Goal: Task Accomplishment & Management: Manage account settings

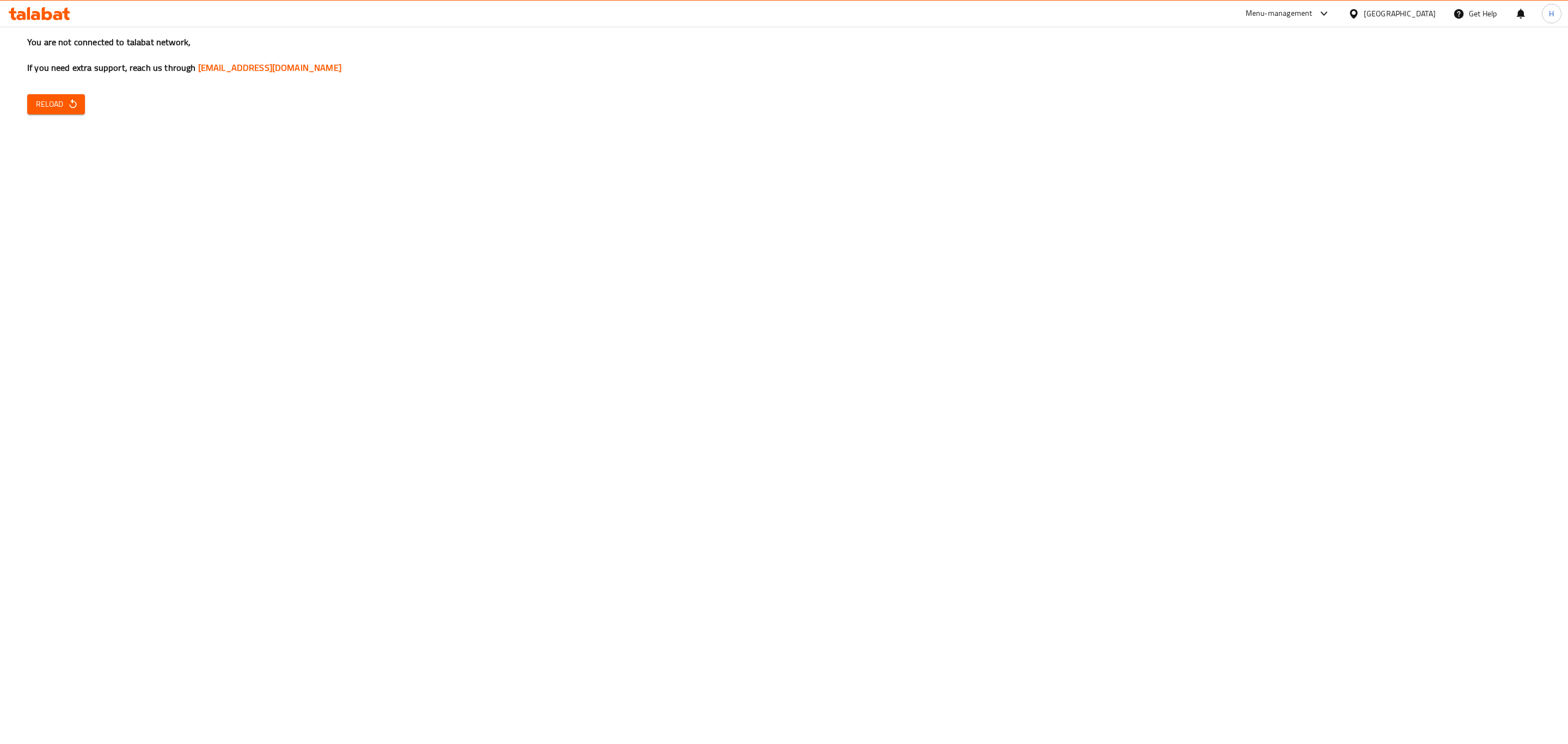
click at [1313, 12] on div "Menu-management" at bounding box center [1279, 13] width 67 height 13
click at [1264, 74] on div "Agent Campaigns Center" at bounding box center [1271, 74] width 82 height 12
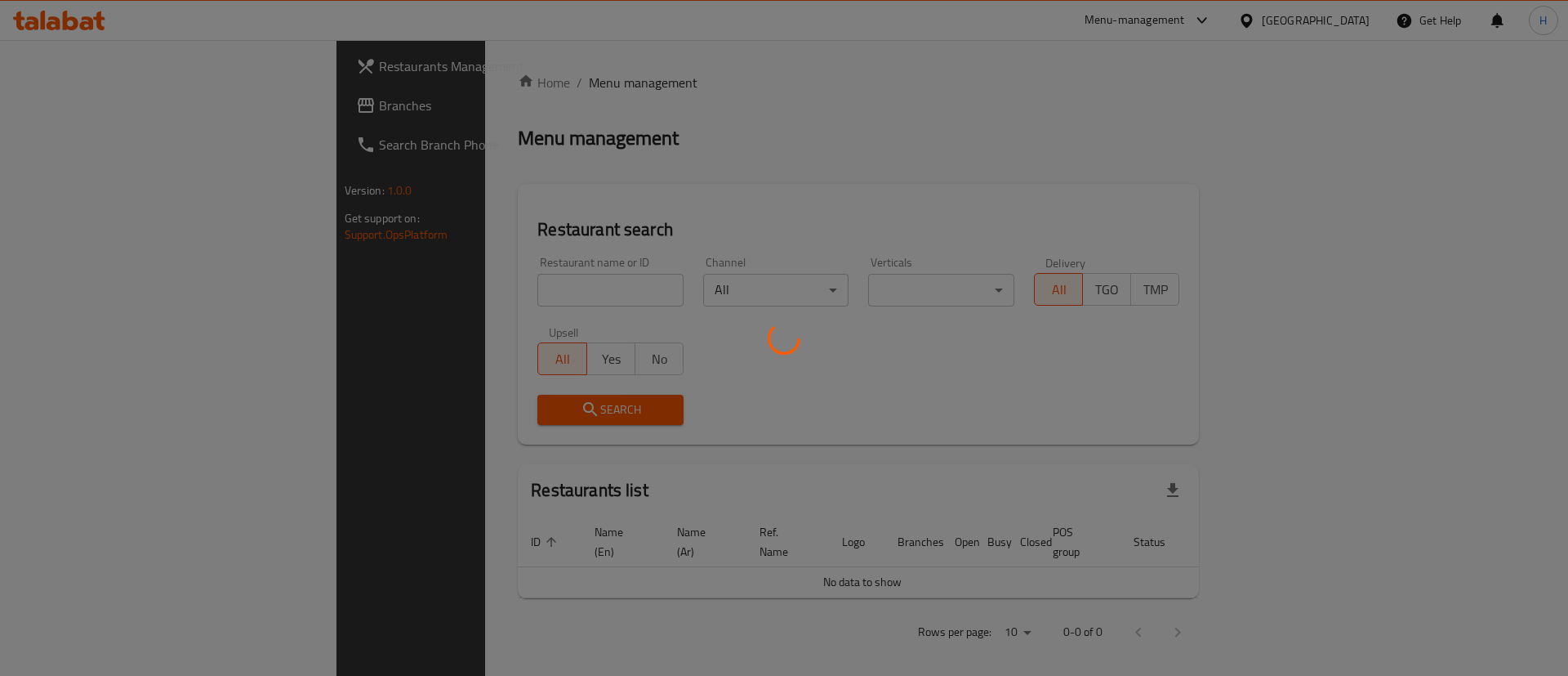
click at [528, 283] on div at bounding box center [784, 338] width 1568 height 676
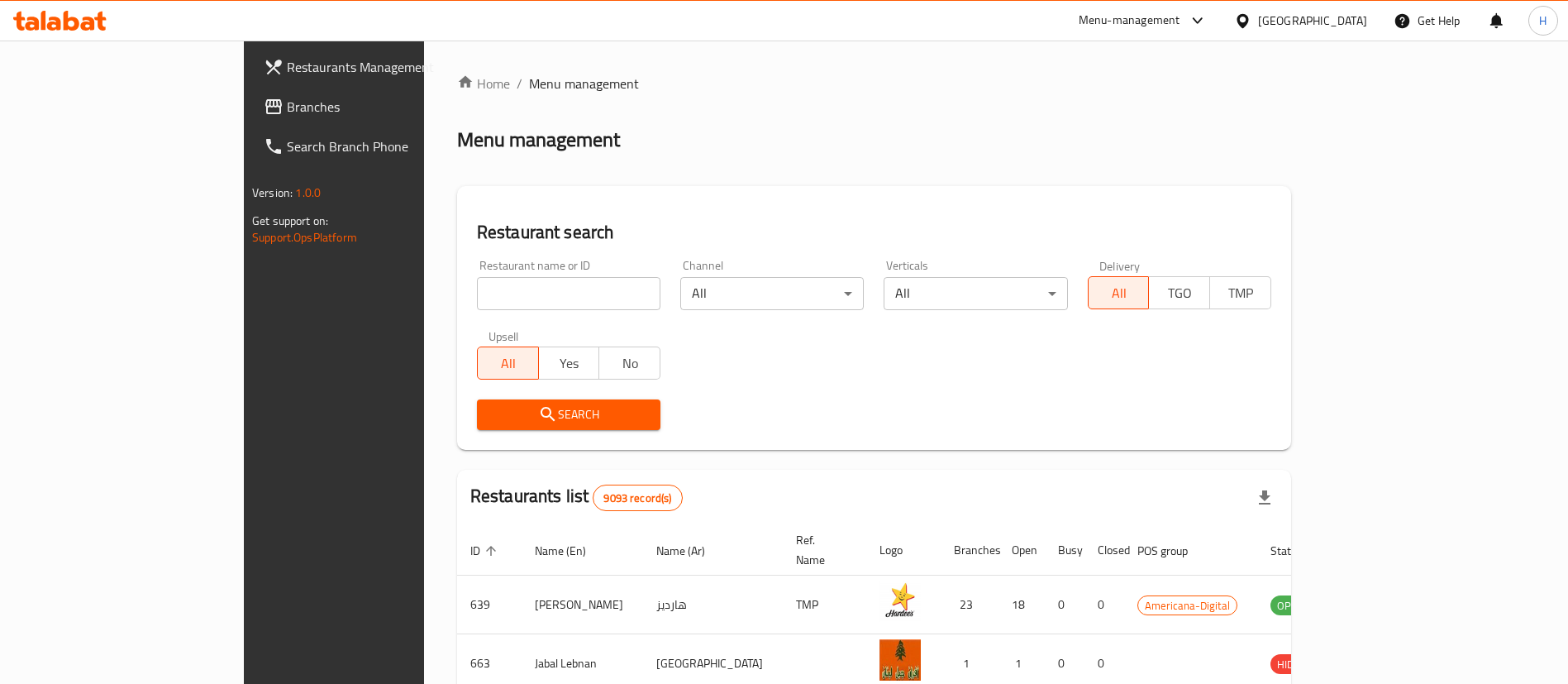
click at [535, 287] on input "search" at bounding box center [568, 294] width 184 height 33
type input "[PERSON_NAME]"
click button "Search" at bounding box center [568, 414] width 184 height 31
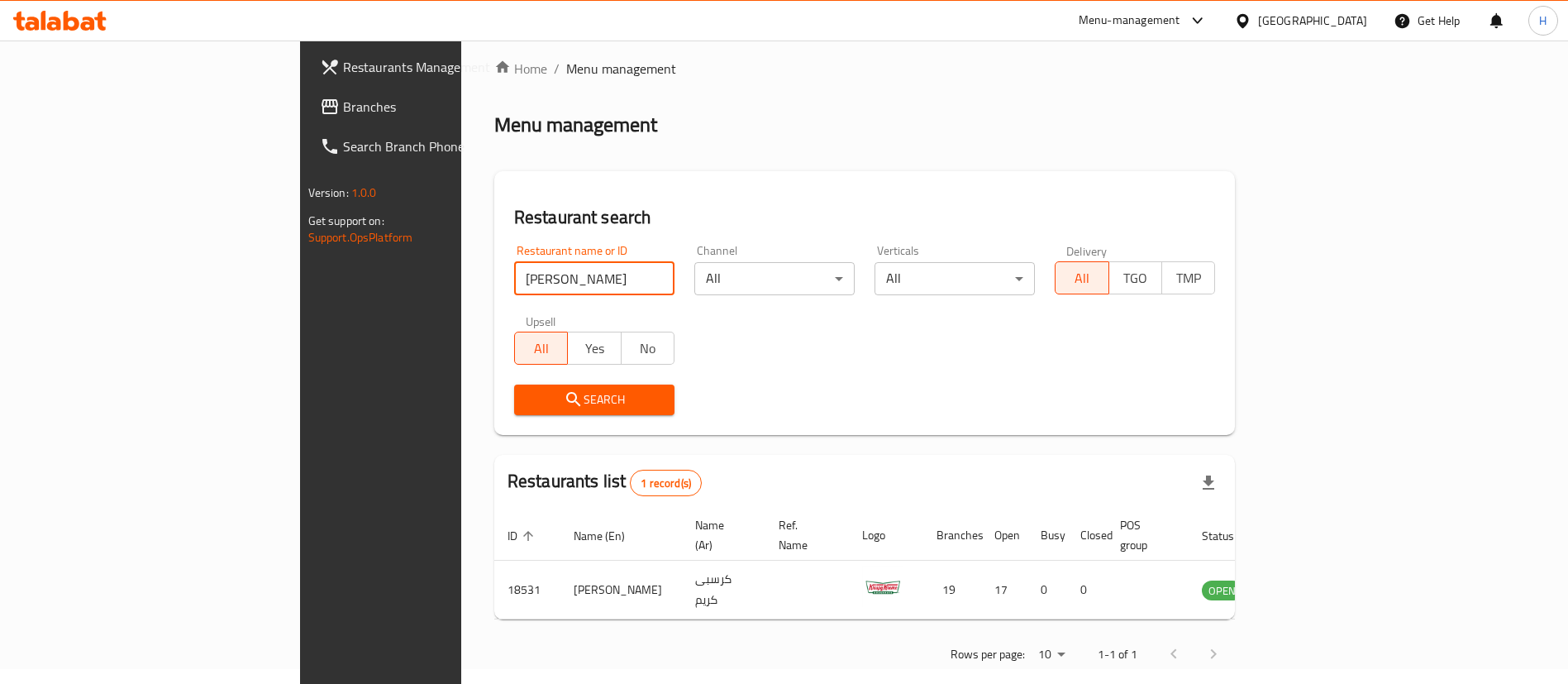
scroll to position [21, 0]
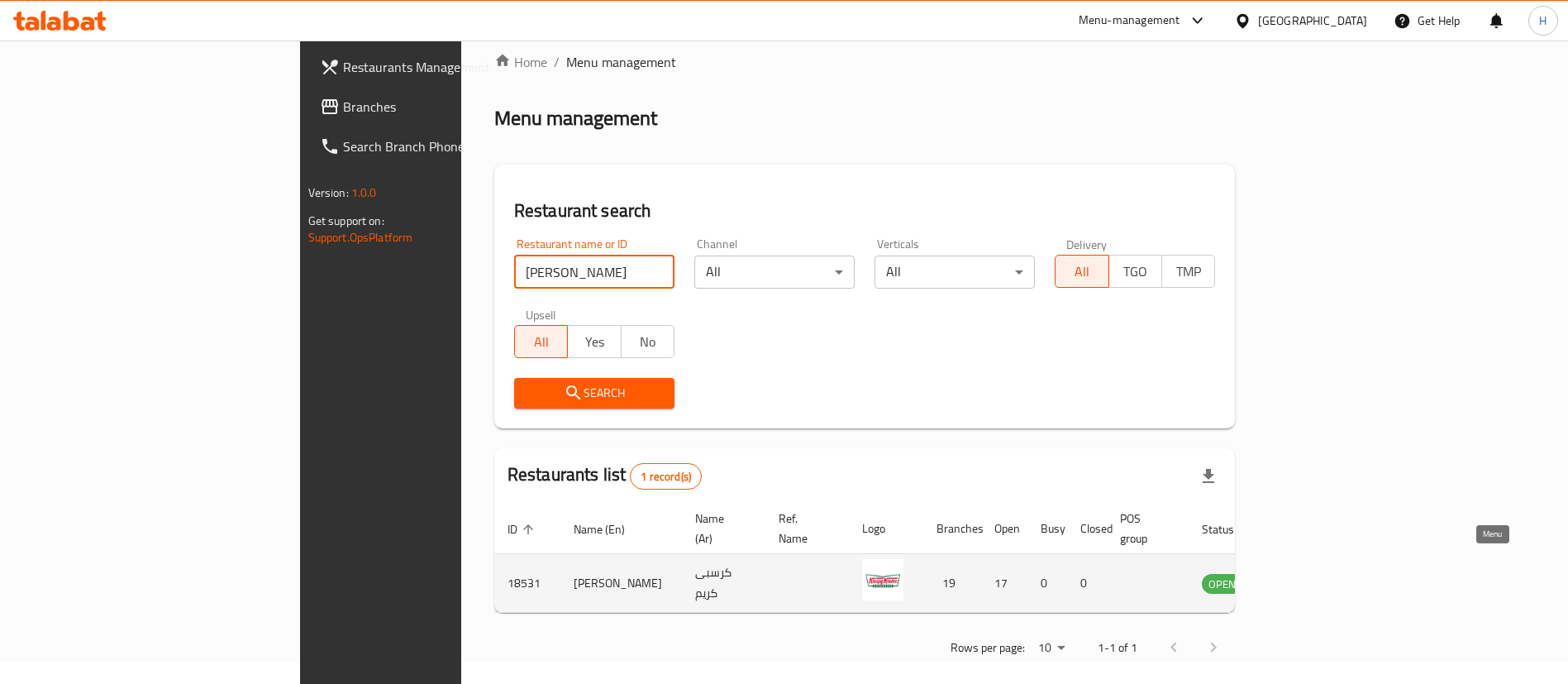
click at [1307, 577] on icon "enhanced table" at bounding box center [1298, 583] width 18 height 14
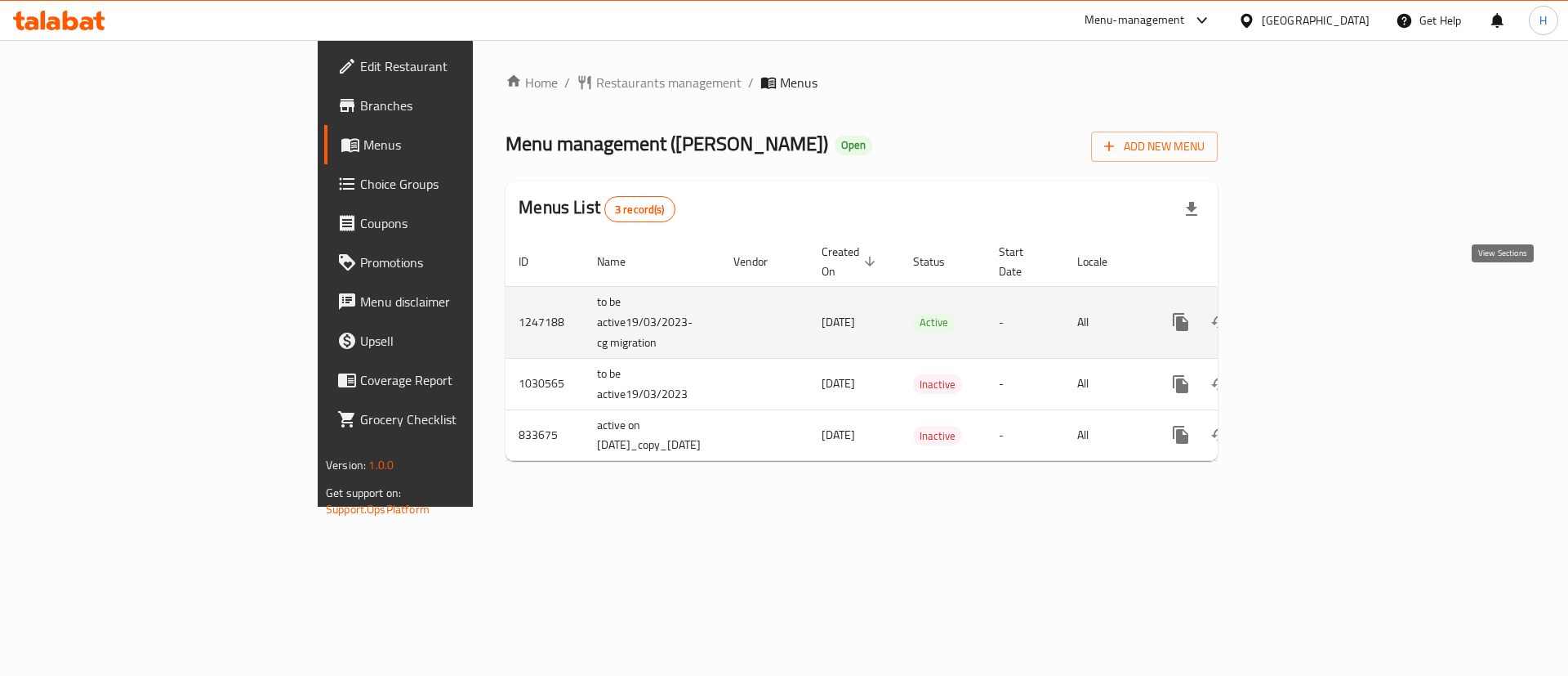
click at [1309, 312] on icon "enhanced table" at bounding box center [1298, 322] width 19 height 19
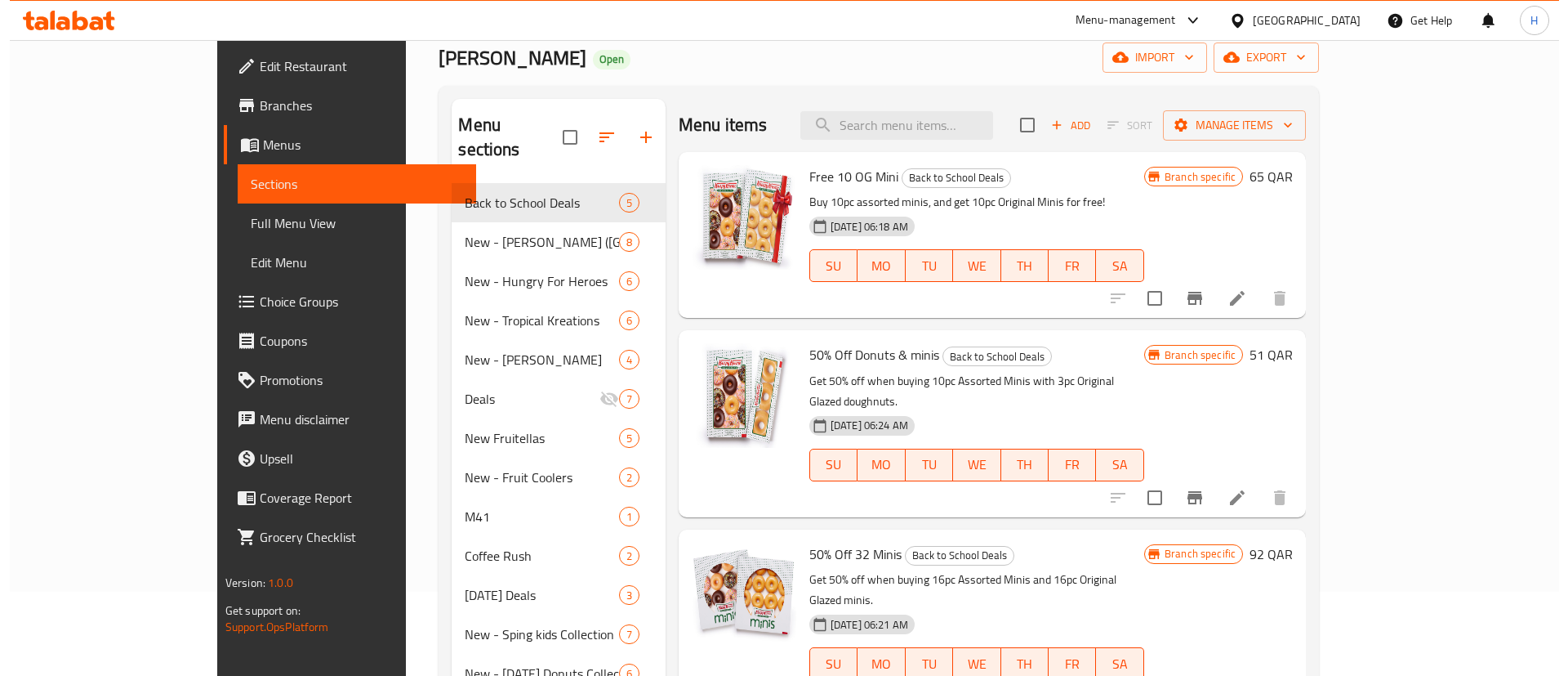
scroll to position [122, 0]
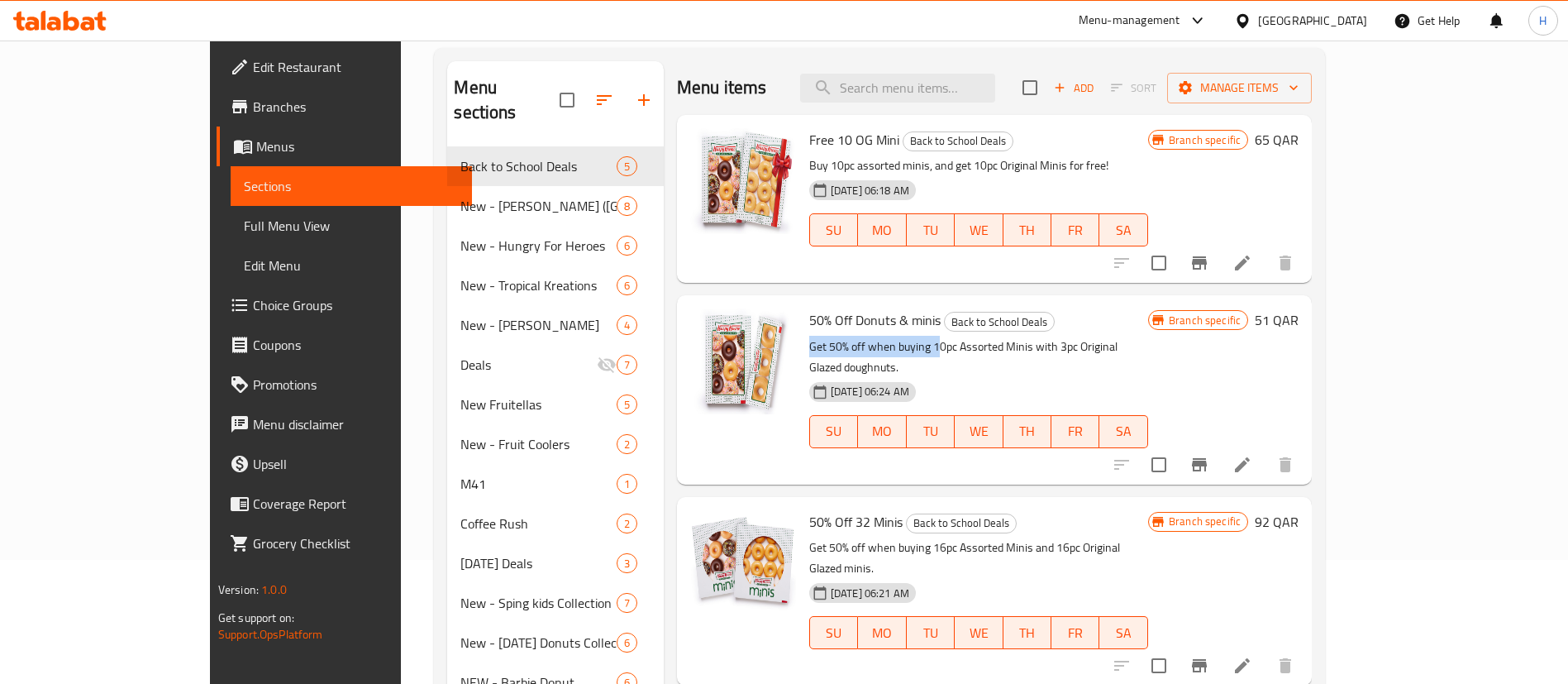
drag, startPoint x: 760, startPoint y: 347, endPoint x: 884, endPoint y: 344, distance: 124.0
click at [884, 344] on p "Get 50% off when buying 10pc Assorted Minis with 3pc Original Glazed doughnuts." at bounding box center [978, 357] width 339 height 42
click at [1039, 375] on div "[DATE] 06:24 AM SU MO TU WE TH FR SA" at bounding box center [978, 420] width 352 height 90
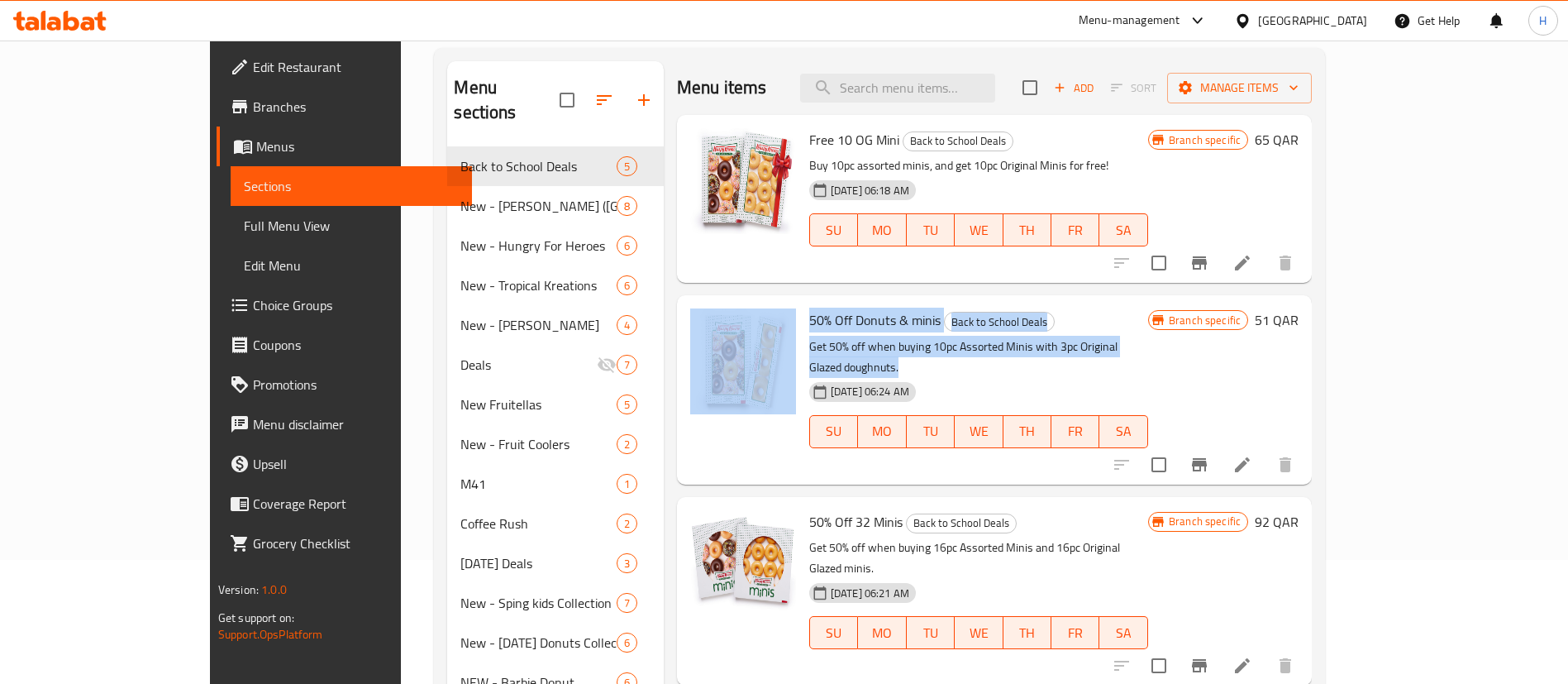
drag, startPoint x: 1169, startPoint y: 347, endPoint x: 746, endPoint y: 324, distance: 423.6
click at [746, 324] on div "50% Off Donuts & minis Back to School Deals Get 50% off when buying 10pc Assort…" at bounding box center [994, 389] width 622 height 176
click at [1148, 350] on p "Get 50% off when buying 10pc Assorted Minis with 3pc Original Glazed doughnuts." at bounding box center [978, 357] width 339 height 42
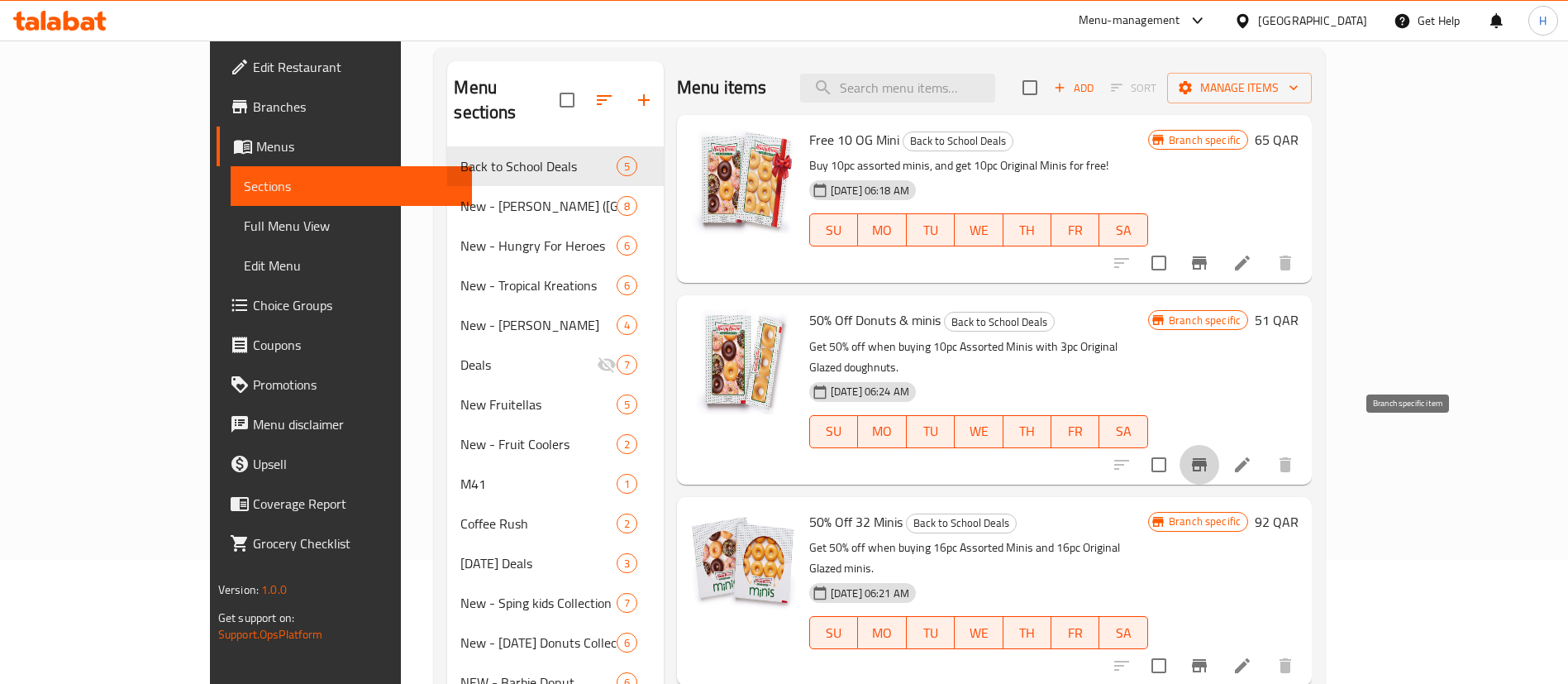
click at [1207, 458] on icon "Branch-specific-item" at bounding box center [1199, 465] width 15 height 13
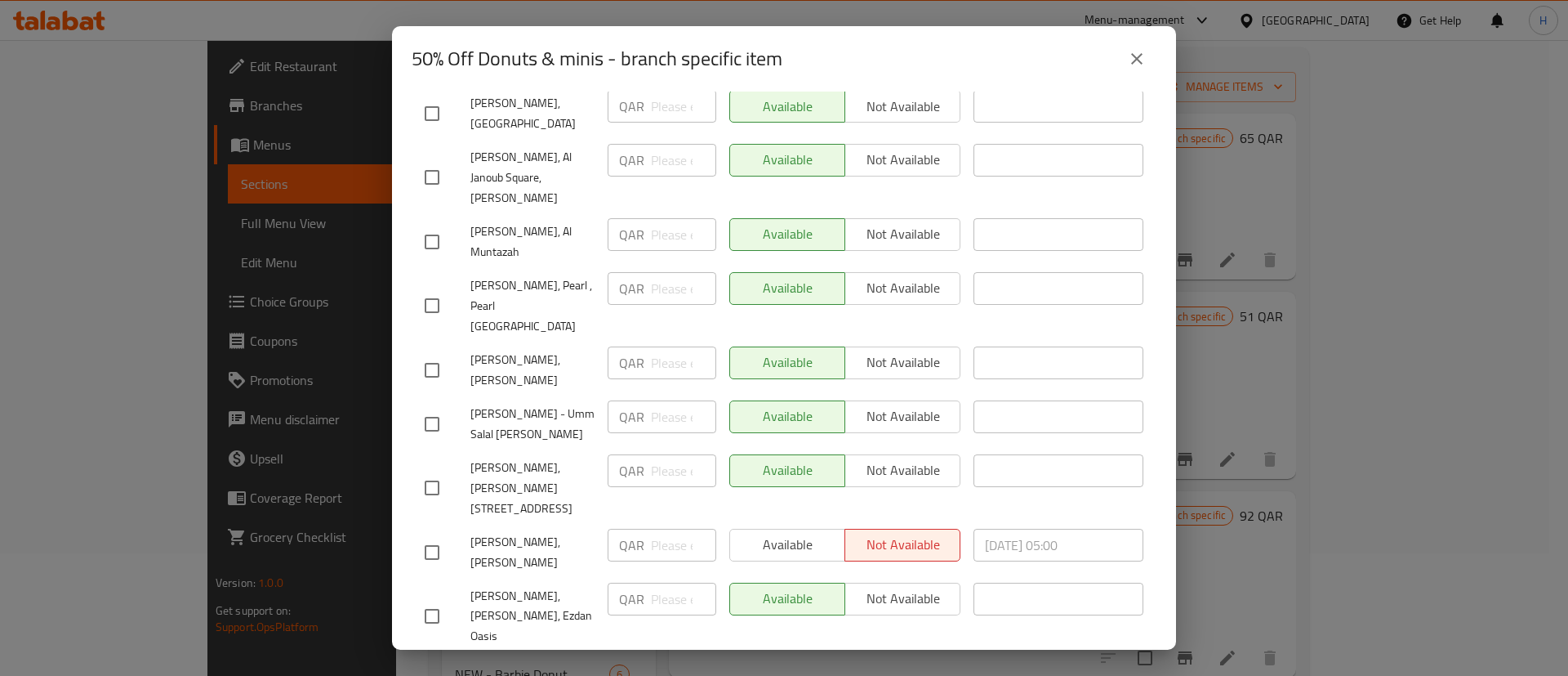
scroll to position [795, 0]
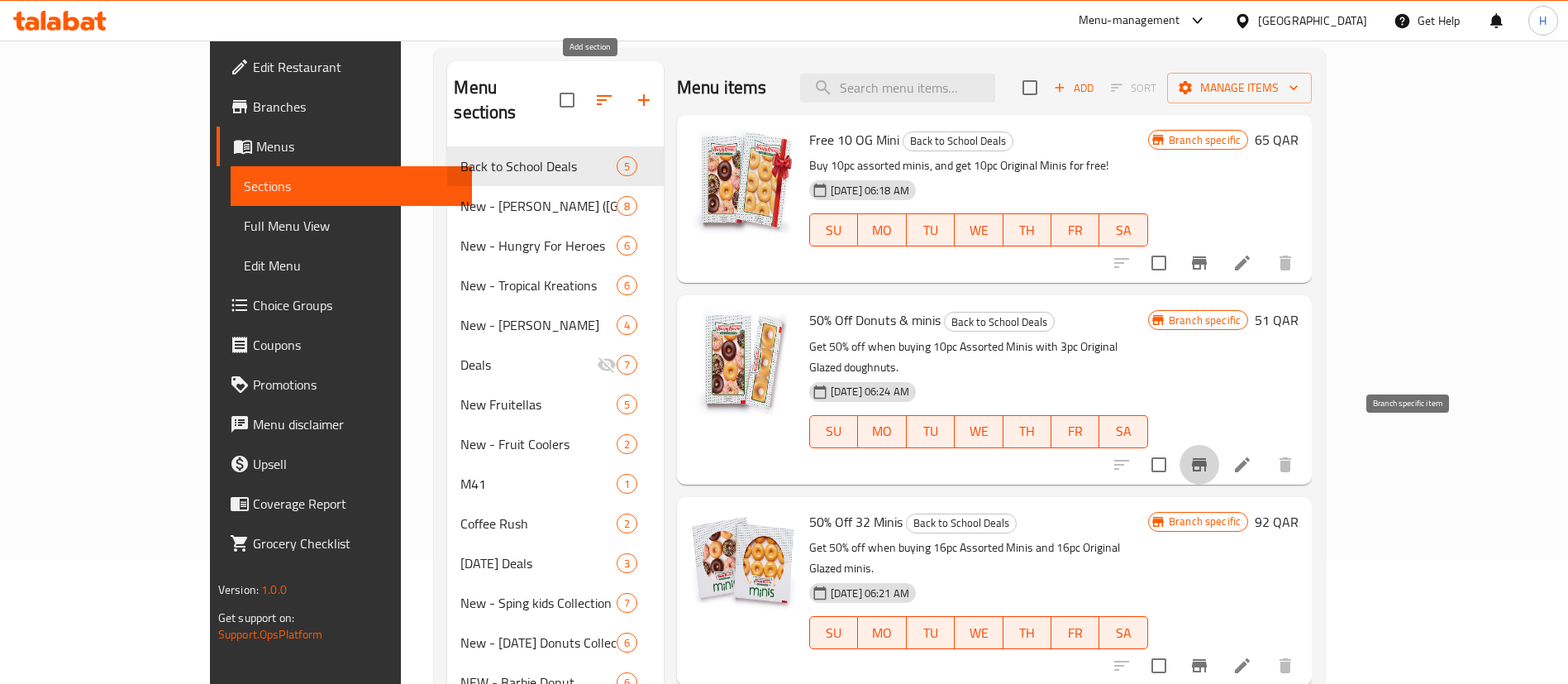
click at [634, 93] on icon "button" at bounding box center [643, 99] width 19 height 19
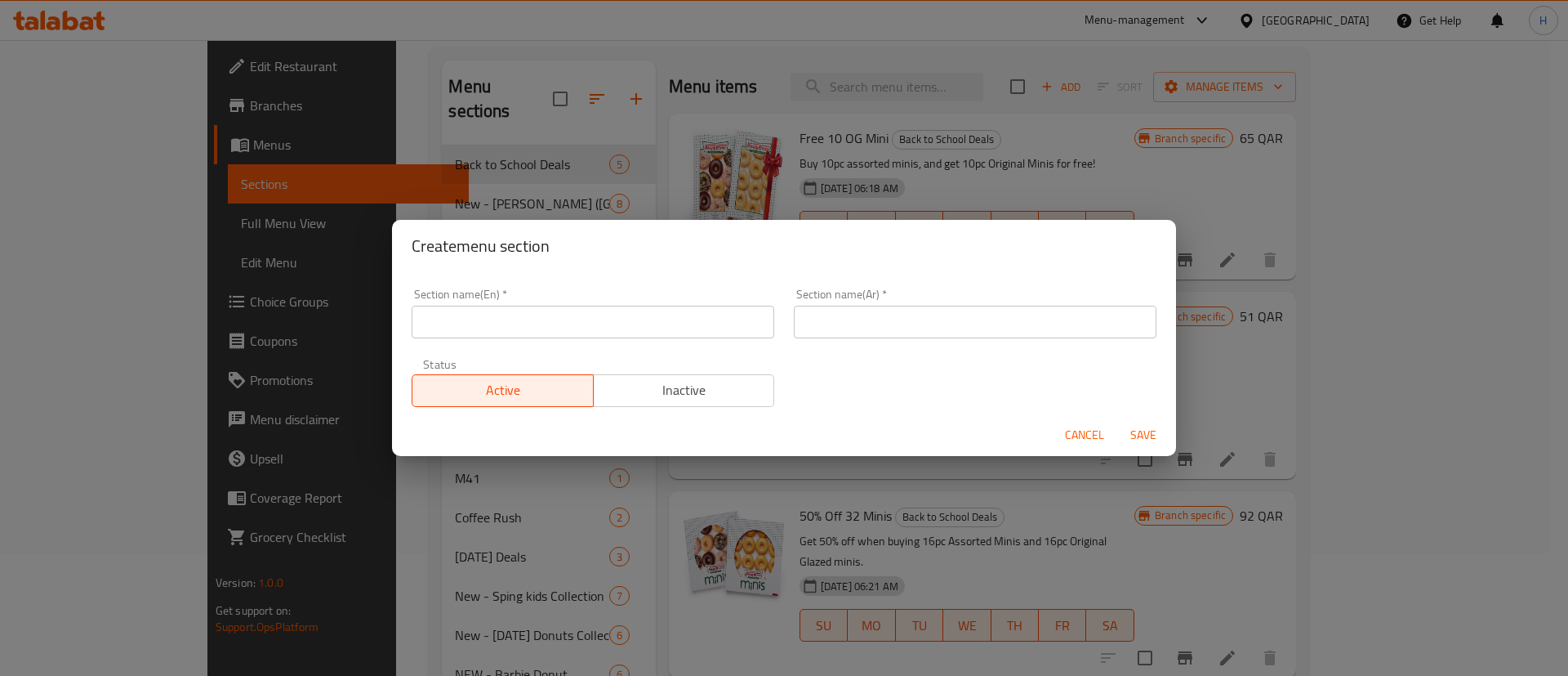
click at [586, 321] on input "text" at bounding box center [593, 322] width 363 height 33
type input "Flash sale"
click at [814, 306] on input "text" at bounding box center [974, 322] width 363 height 33
type input "فلاش سايل"
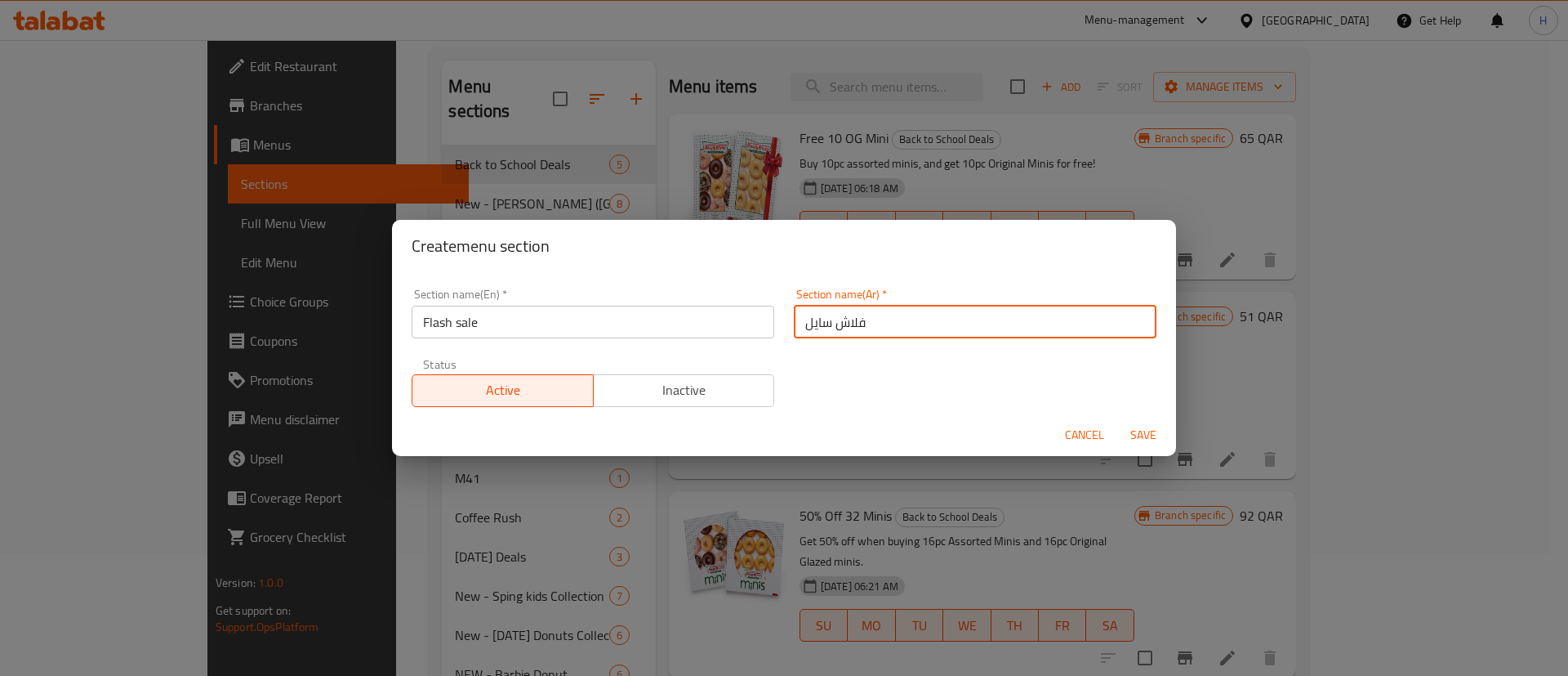
click at [648, 386] on span "Inactive" at bounding box center [684, 390] width 168 height 24
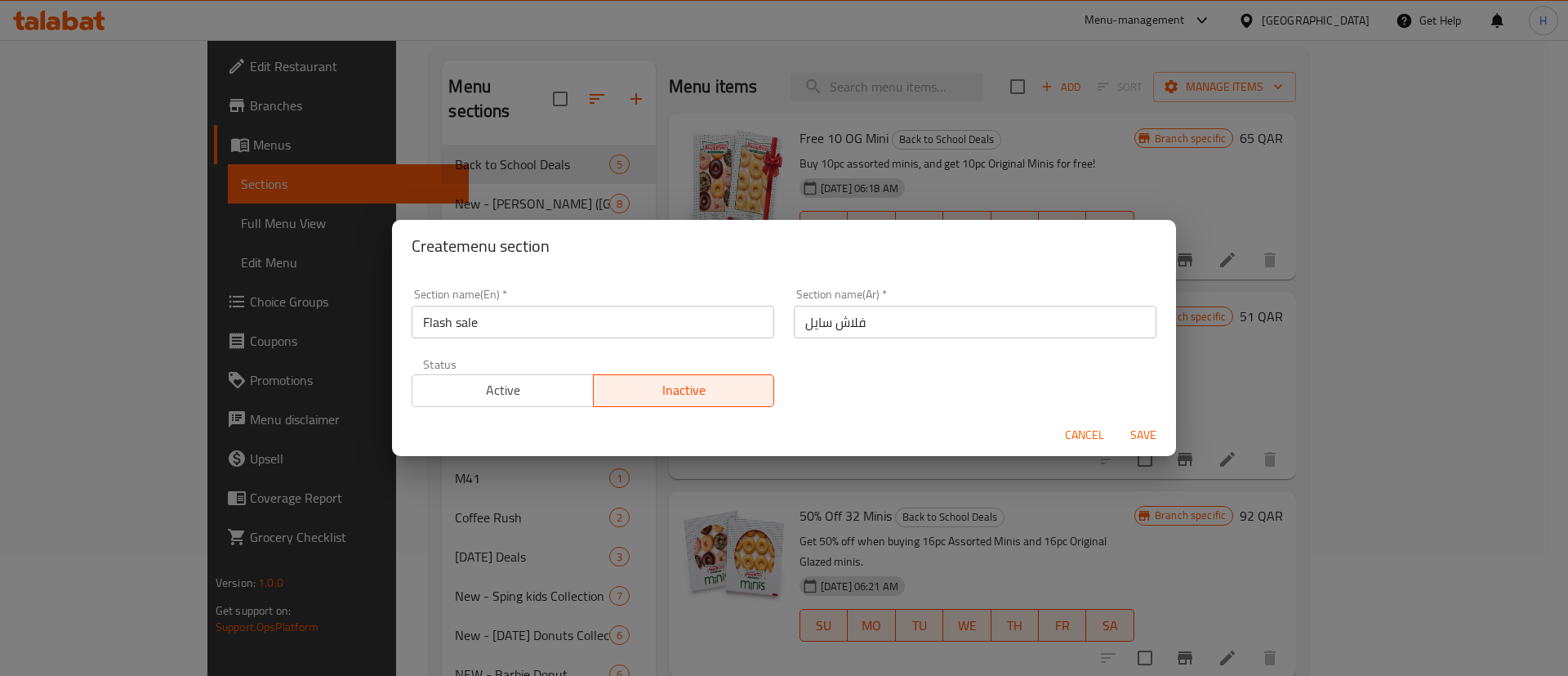
click at [1140, 422] on button "Save" at bounding box center [1143, 435] width 52 height 30
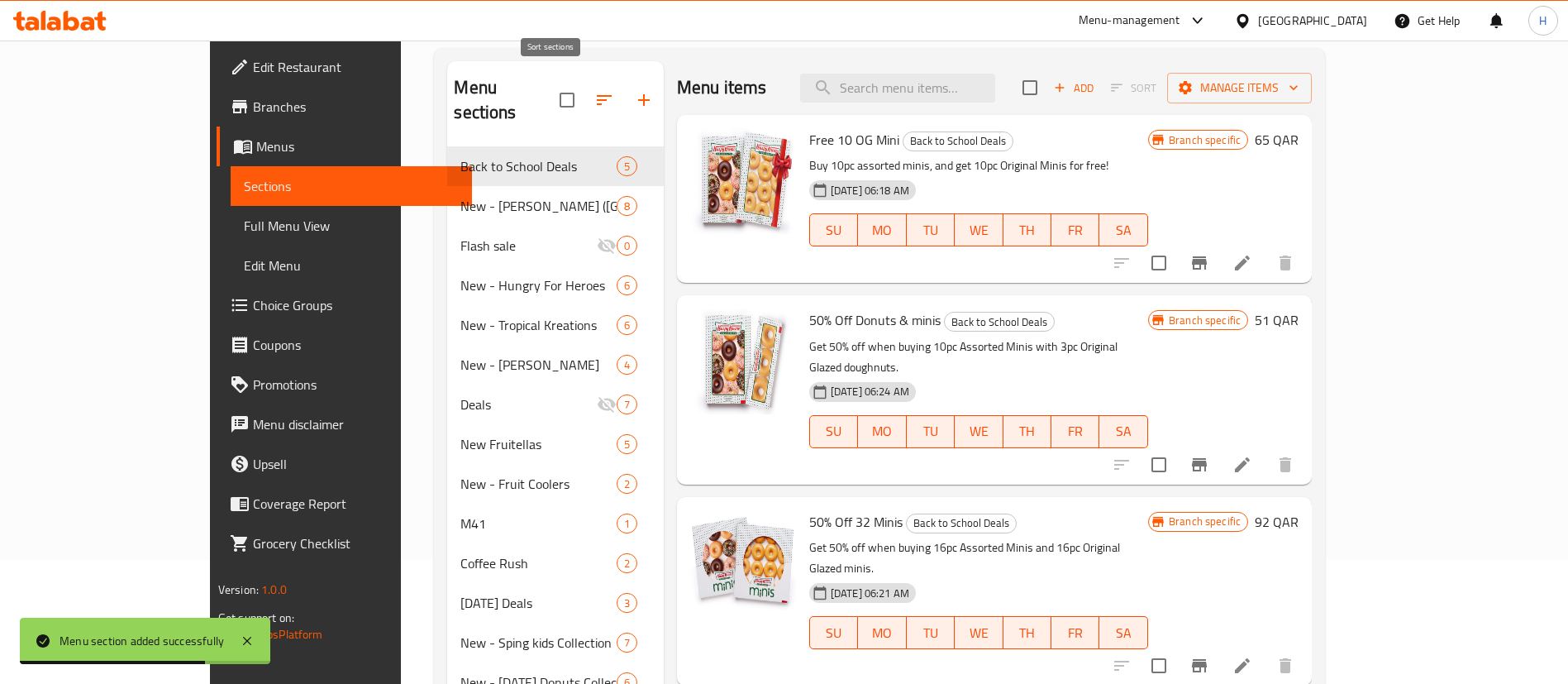
click at [597, 95] on icon "button" at bounding box center [604, 100] width 15 height 10
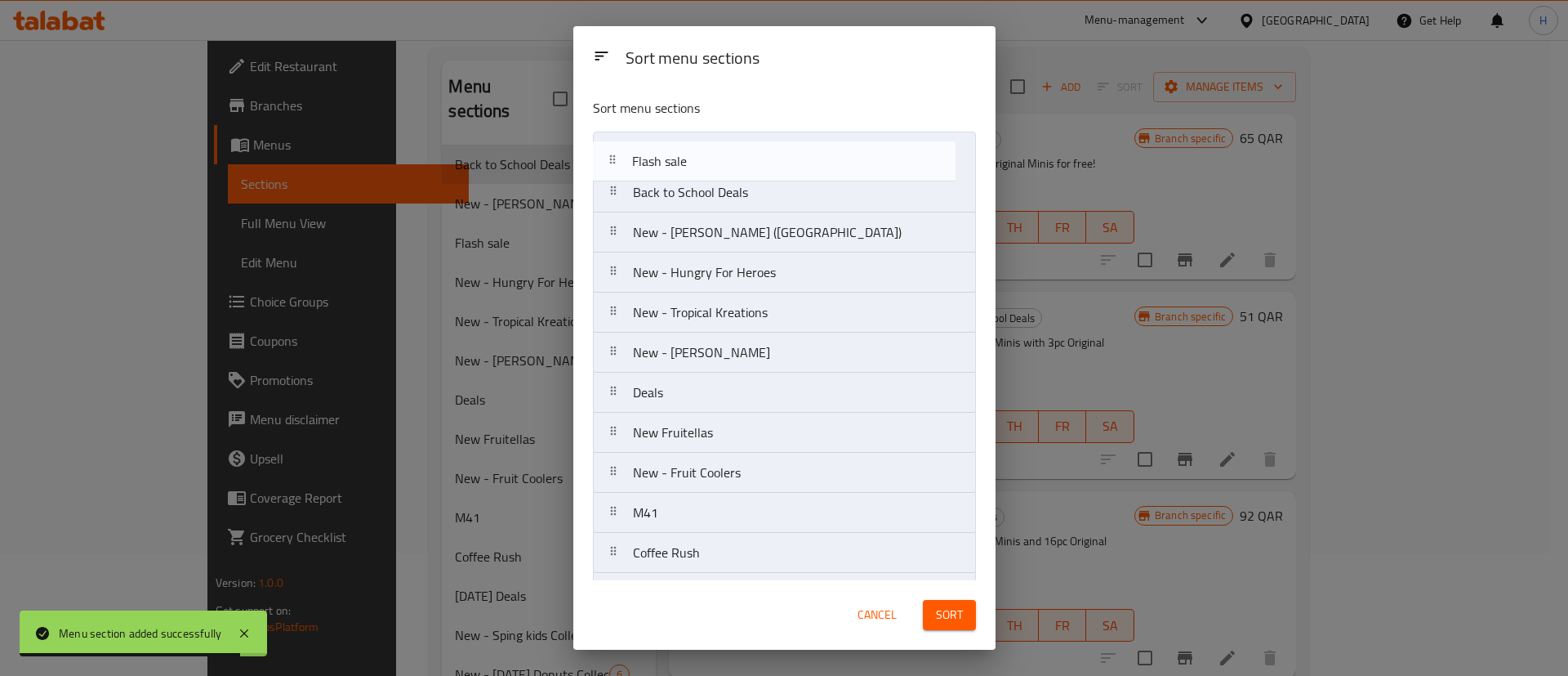
drag, startPoint x: 692, startPoint y: 239, endPoint x: 692, endPoint y: 162, distance: 77.0
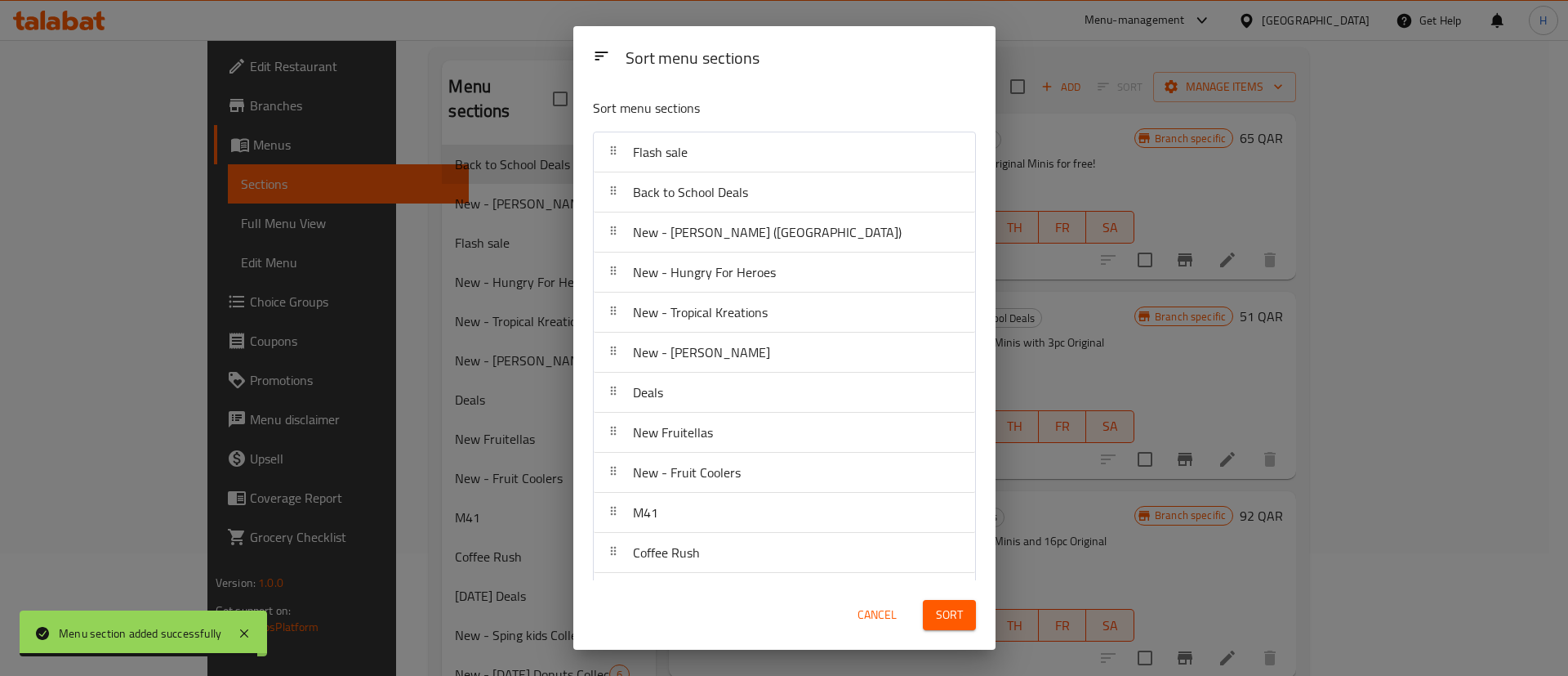
click at [949, 608] on span "Sort" at bounding box center [950, 615] width 27 height 20
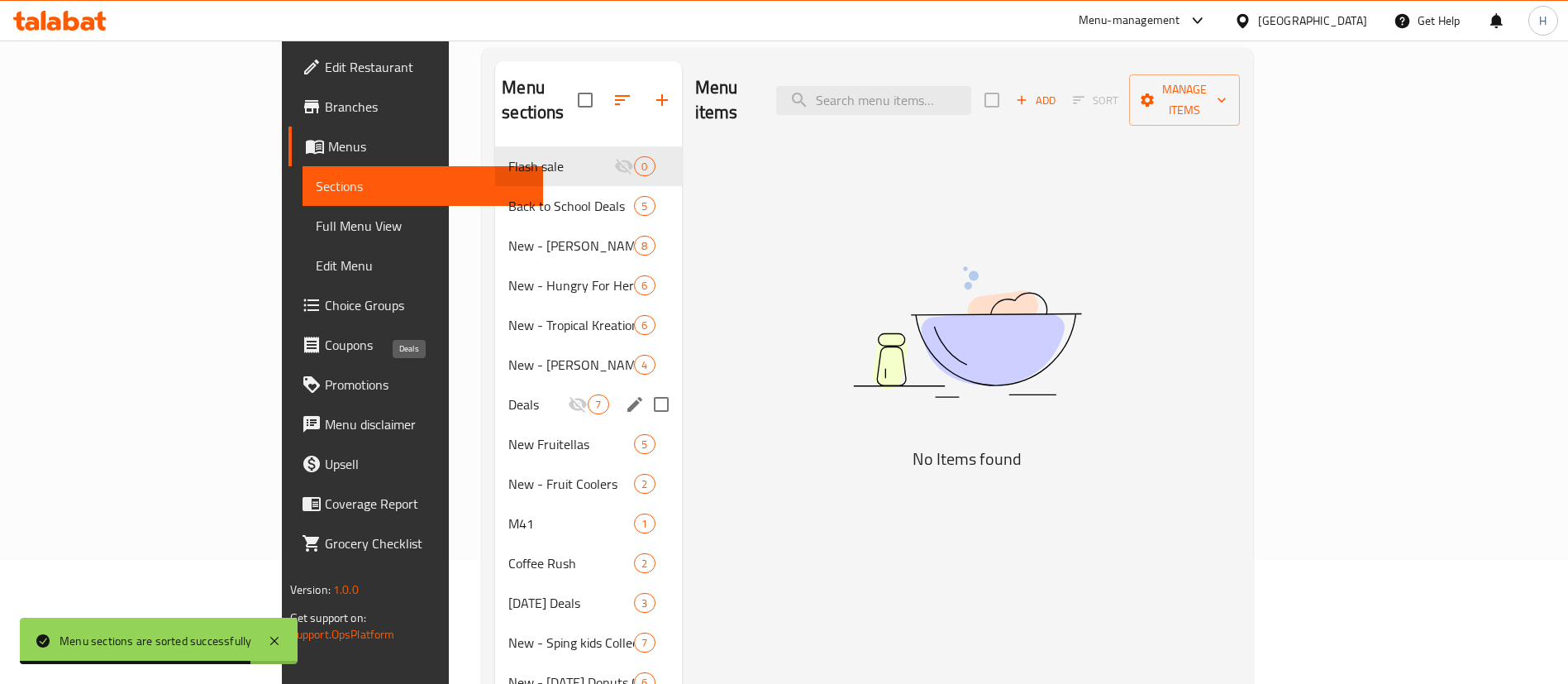
click at [508, 395] on span "Deals" at bounding box center [538, 404] width 59 height 19
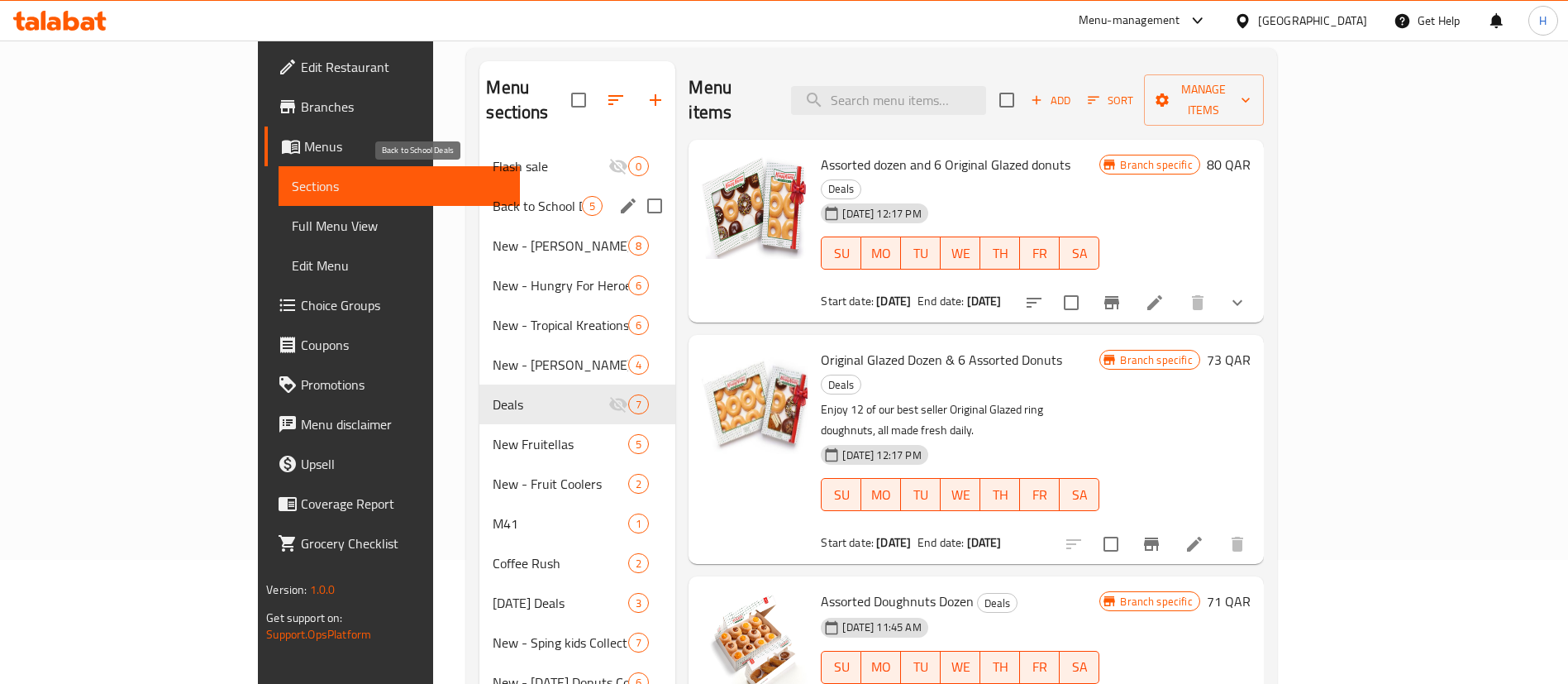
click at [492, 196] on span "Back to School Deals" at bounding box center [537, 205] width 90 height 19
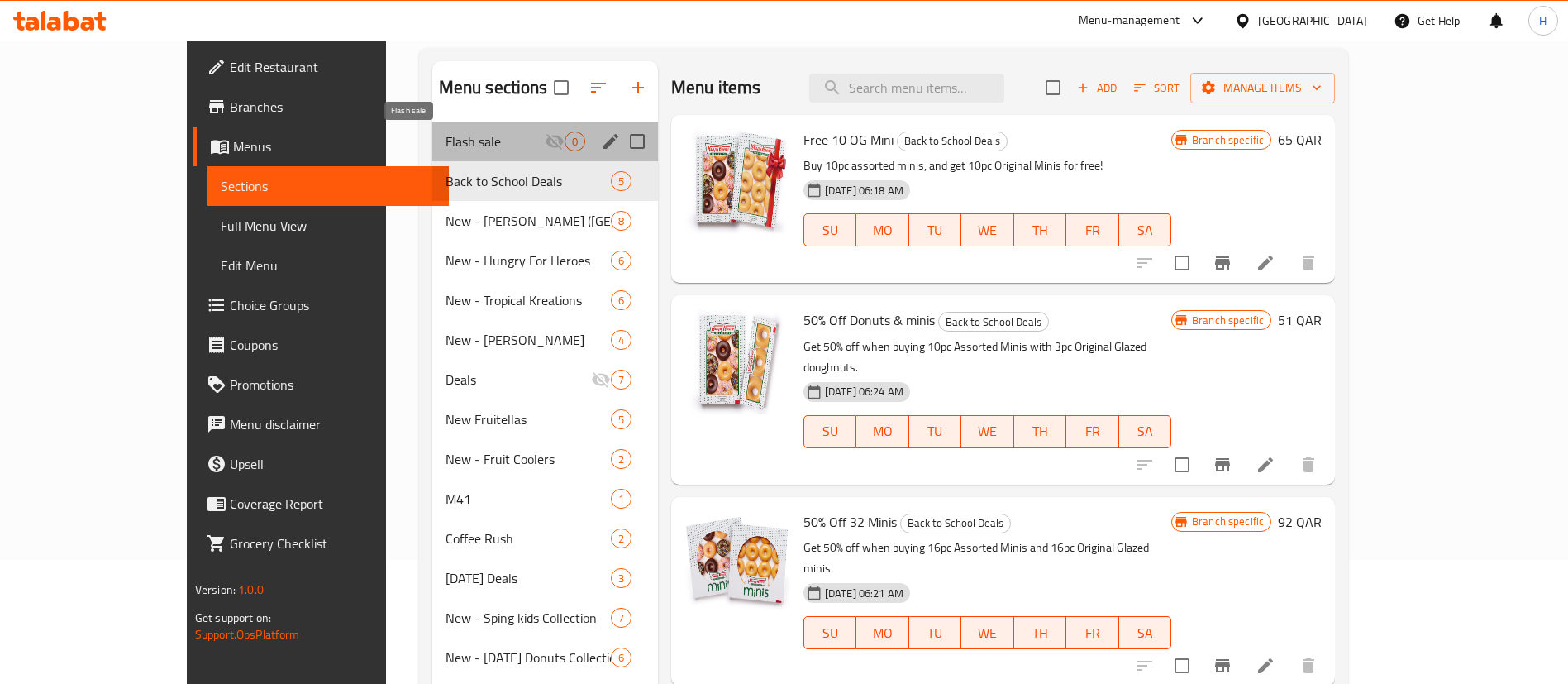
click at [445, 148] on span "Flash sale" at bounding box center [494, 140] width 99 height 19
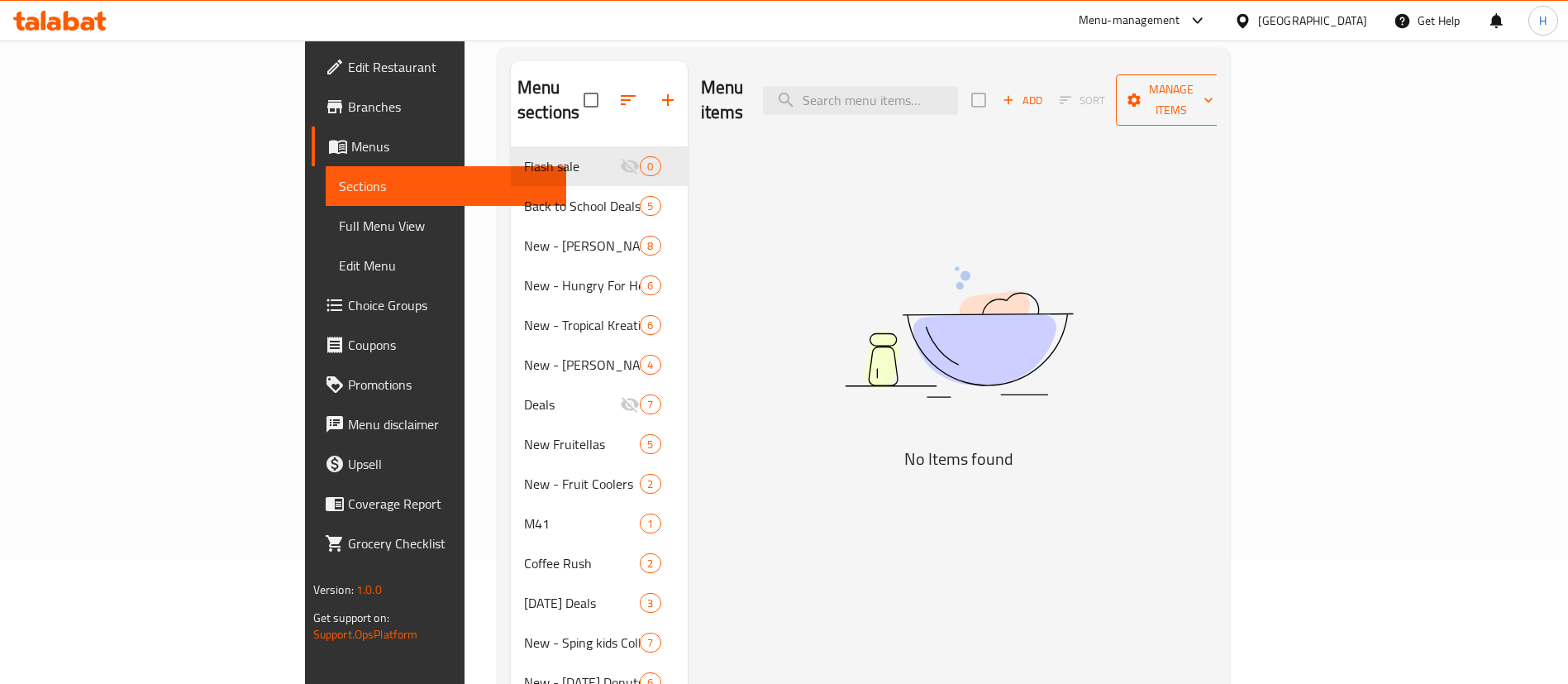
click at [1213, 90] on span "Manage items" at bounding box center [1171, 100] width 84 height 42
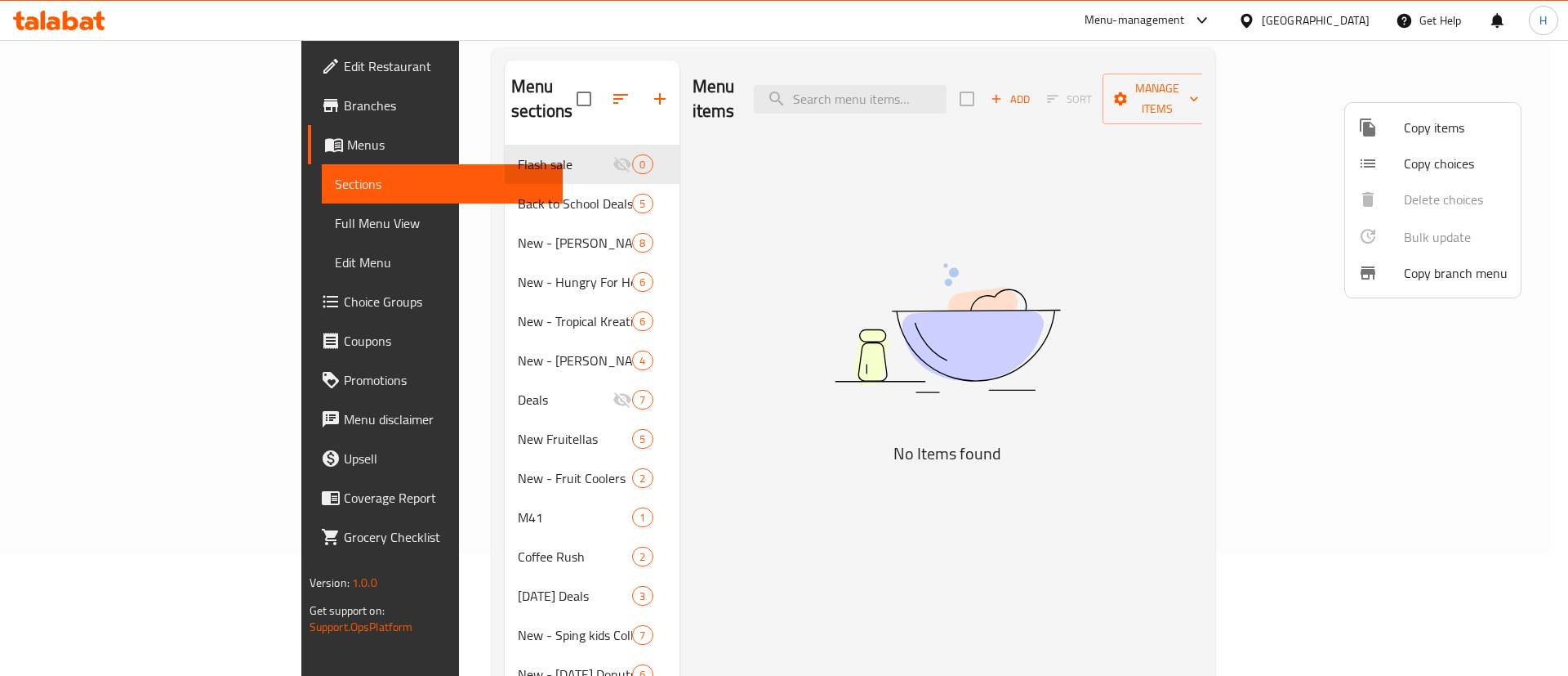
click at [1417, 132] on span "Copy items" at bounding box center [1457, 127] width 104 height 19
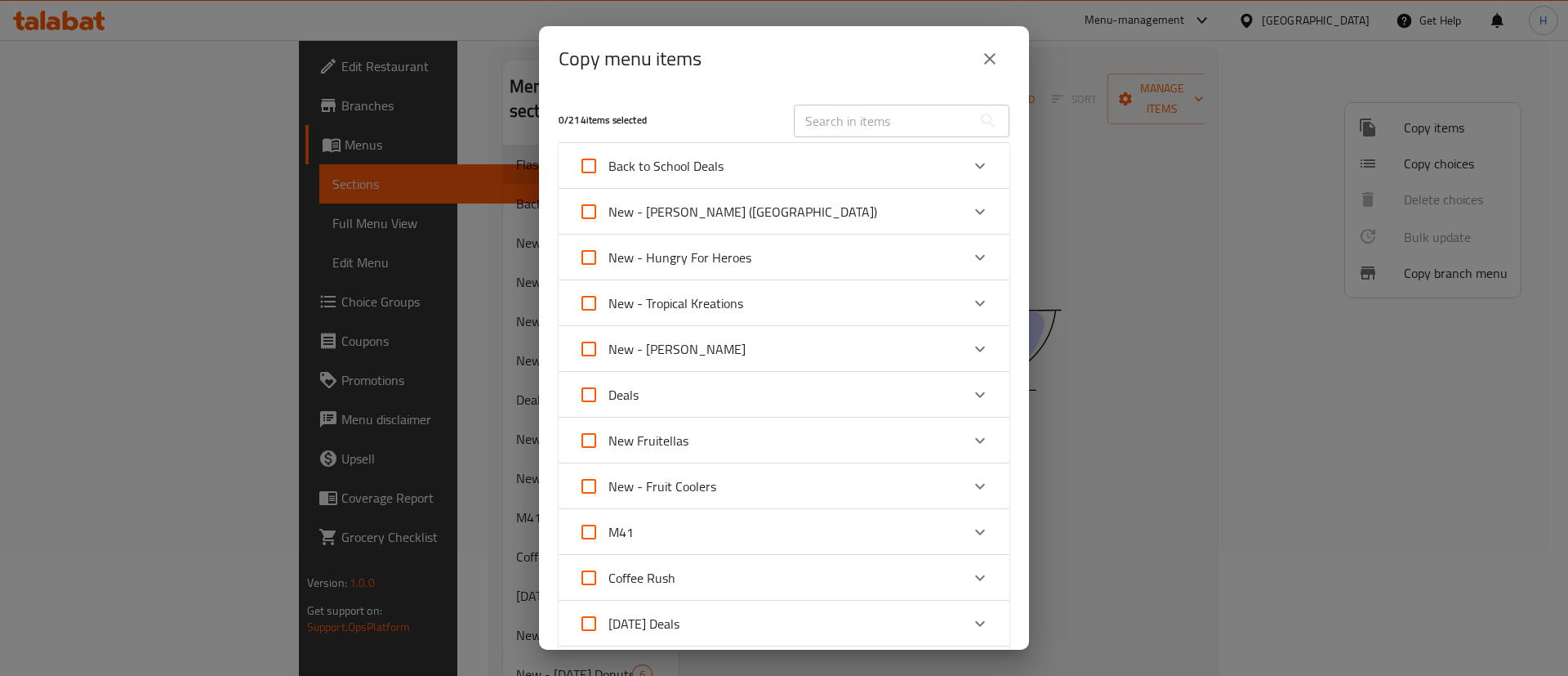
click at [971, 391] on icon "Expand" at bounding box center [980, 394] width 19 height 19
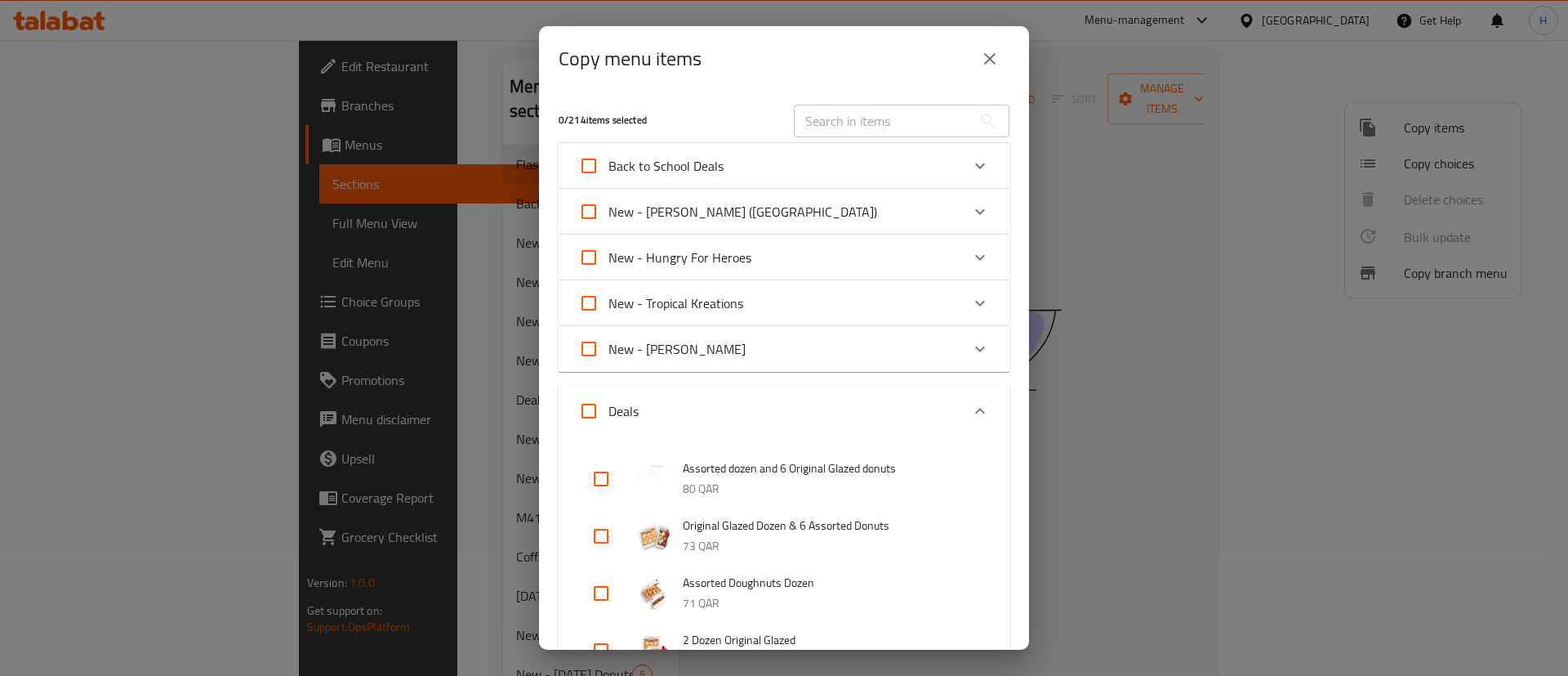
click at [963, 397] on div "Expand" at bounding box center [980, 410] width 39 height 39
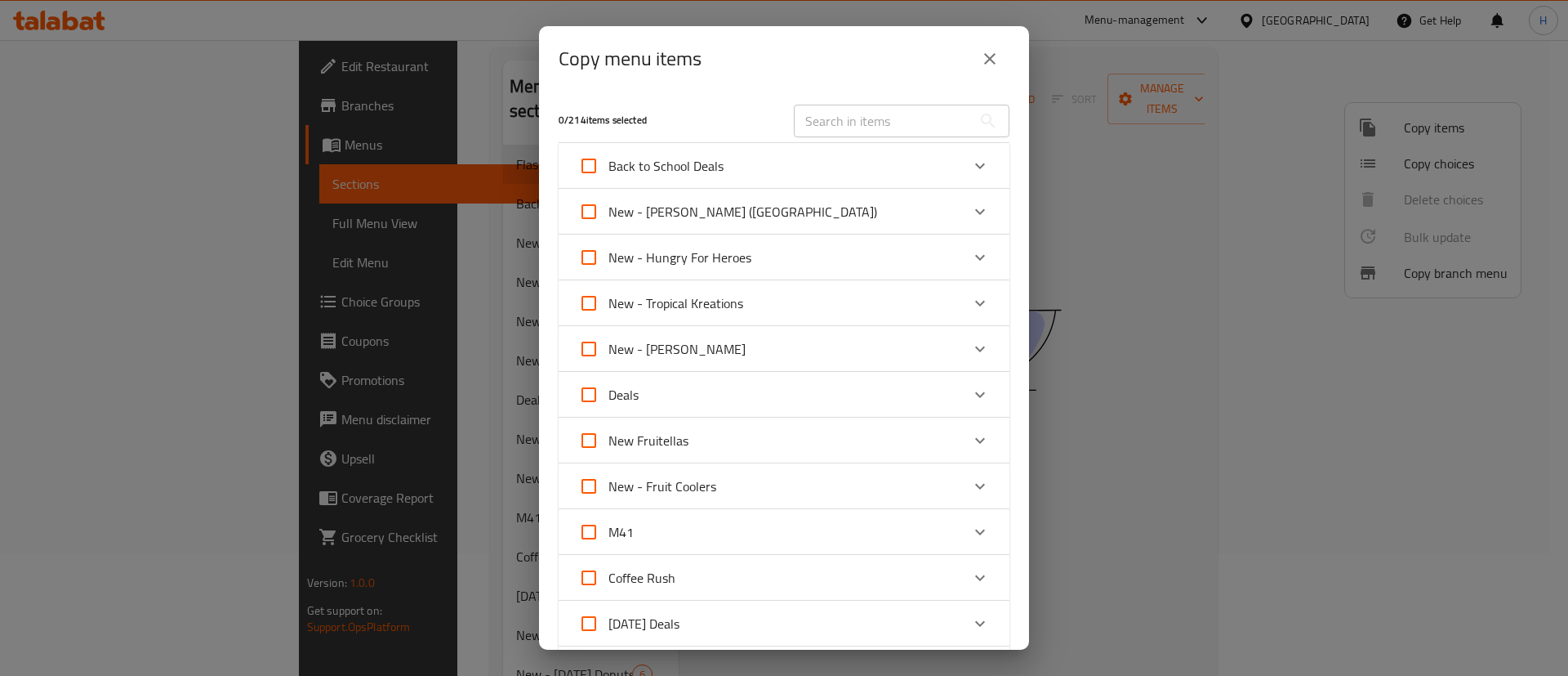
click at [961, 166] on div "Expand" at bounding box center [980, 165] width 39 height 39
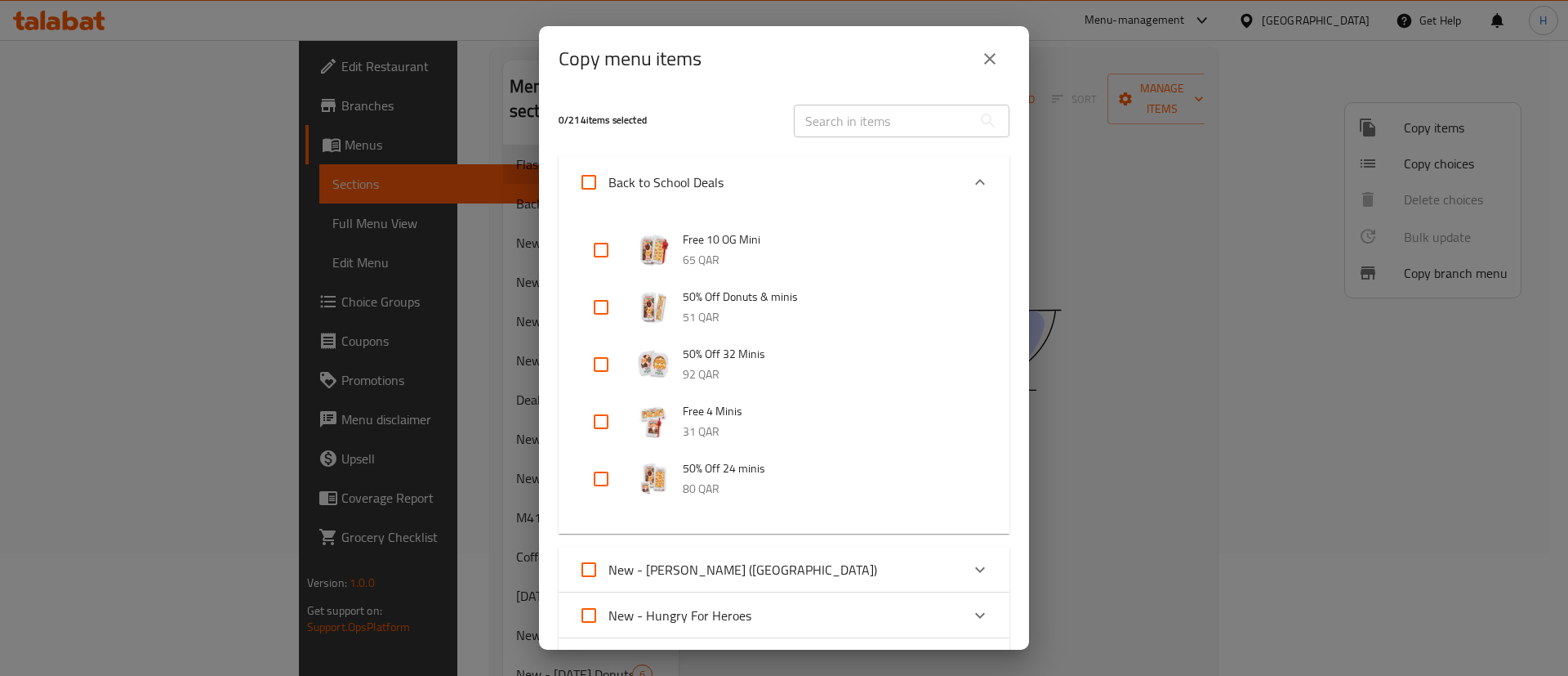
click at [599, 303] on input "checkbox" at bounding box center [601, 307] width 39 height 39
checkbox input "true"
click at [603, 424] on input "checkbox" at bounding box center [601, 421] width 39 height 39
checkbox input "true"
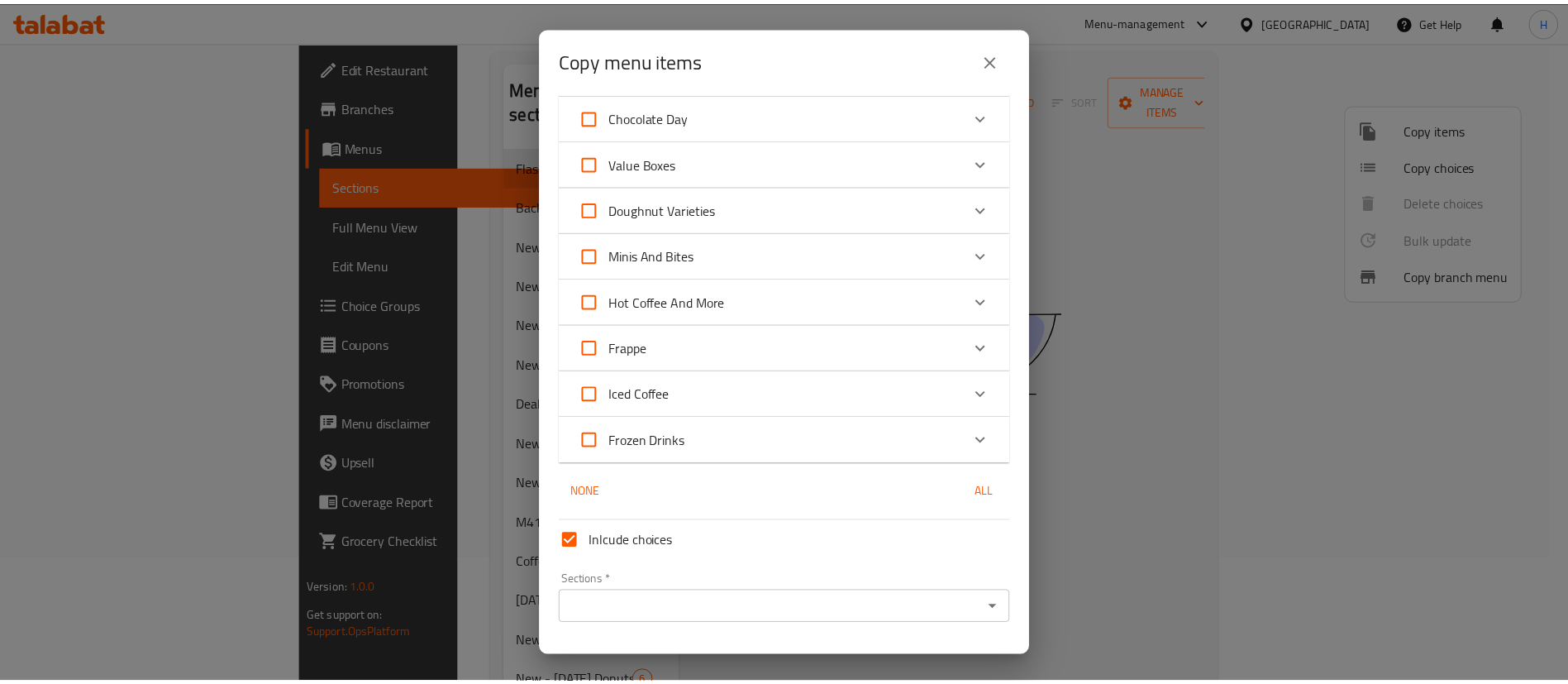
scroll to position [1801, 0]
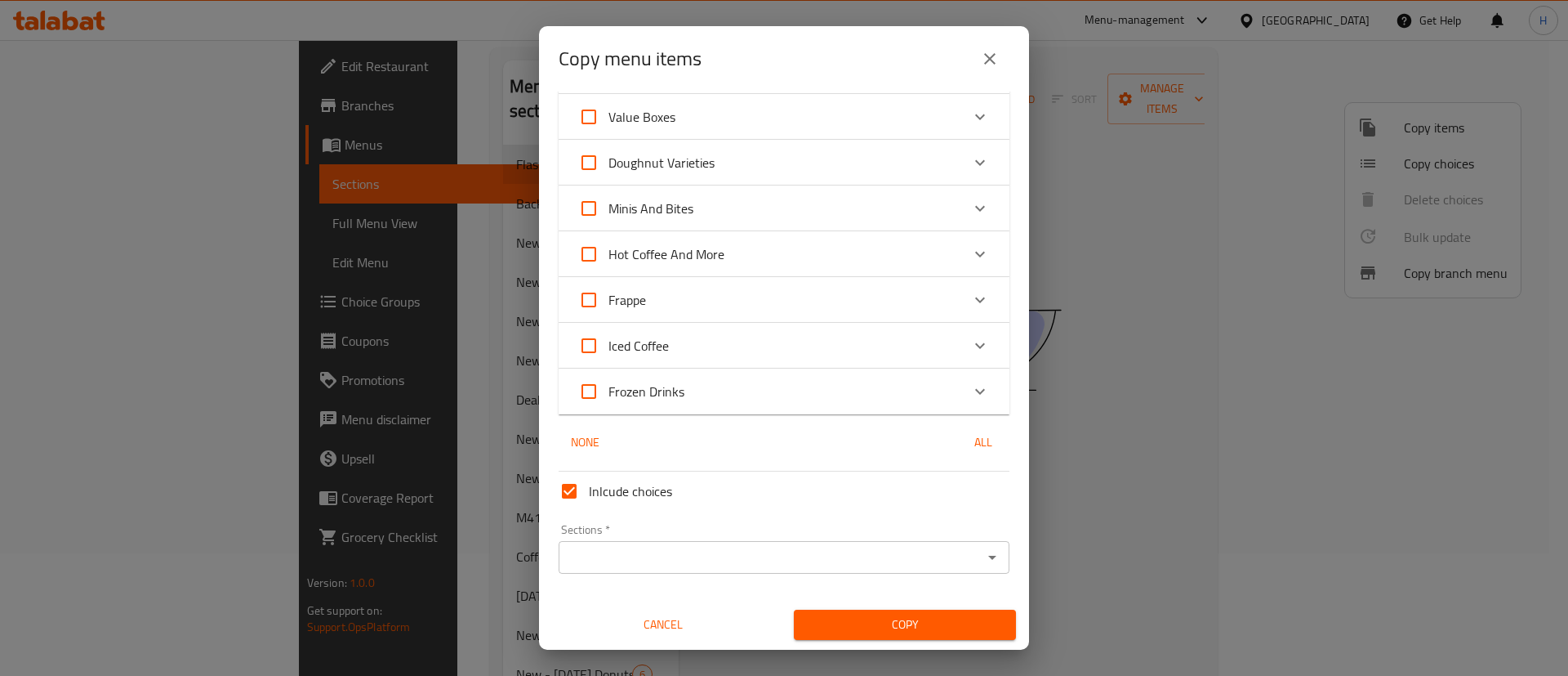
click at [674, 561] on input "Sections   *" at bounding box center [770, 556] width 414 height 23
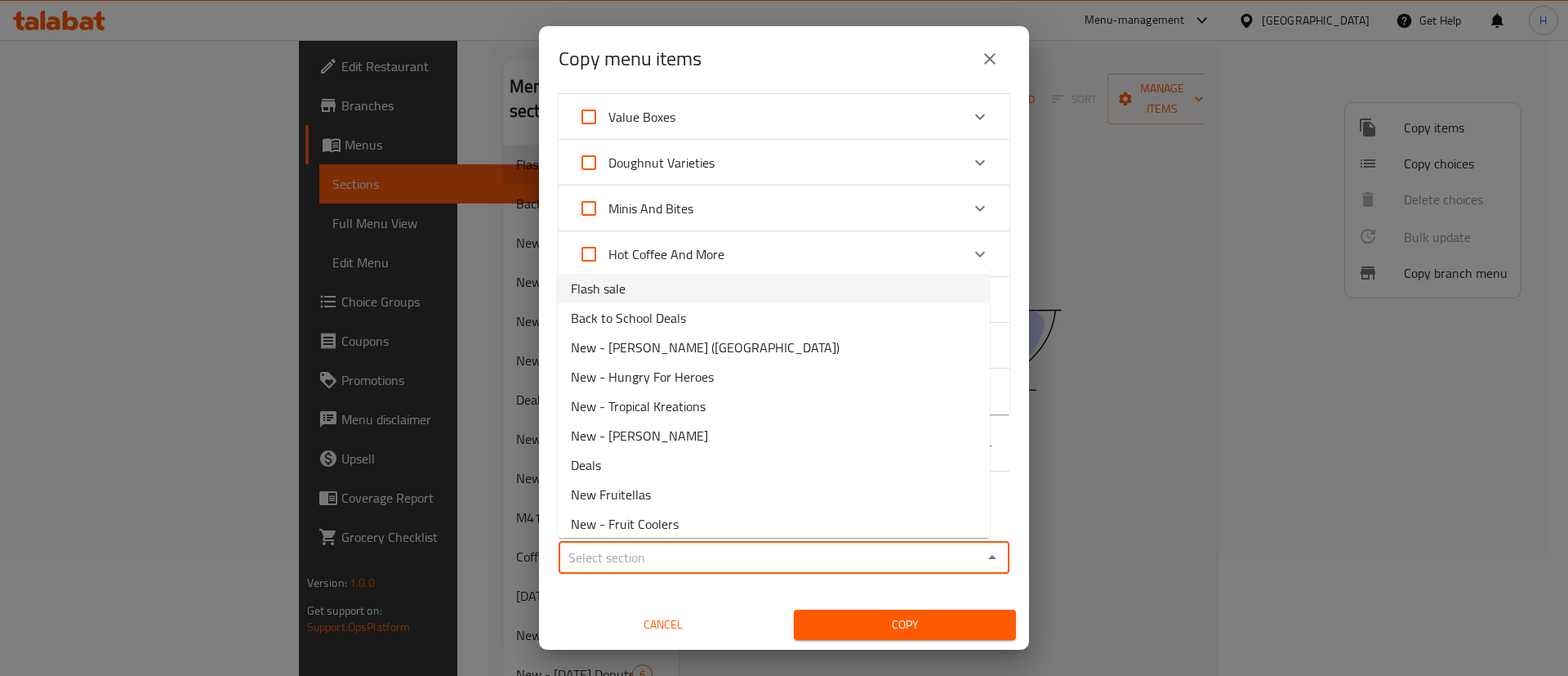
click at [637, 297] on li "Flash sale" at bounding box center [773, 289] width 432 height 29
type input "Flash sale"
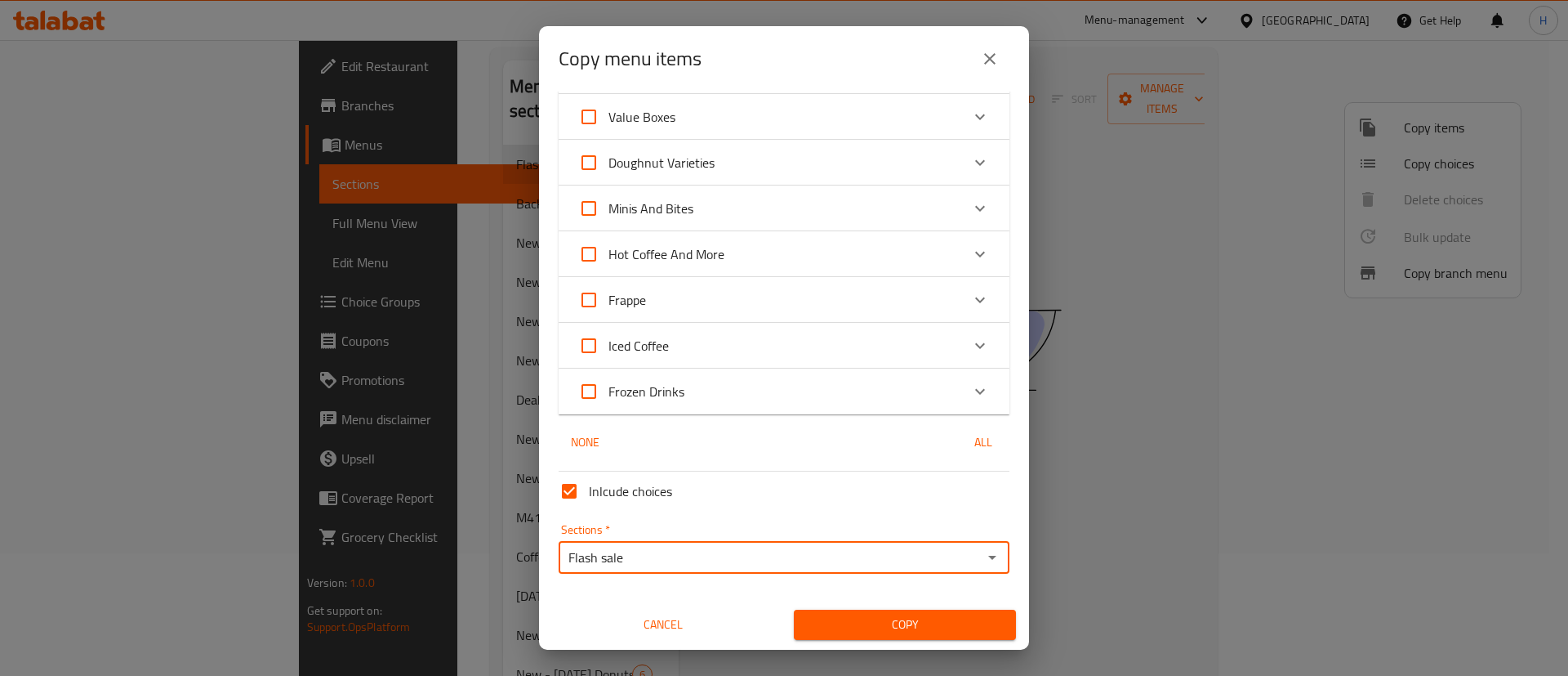
click at [845, 623] on span "Copy" at bounding box center [905, 625] width 196 height 20
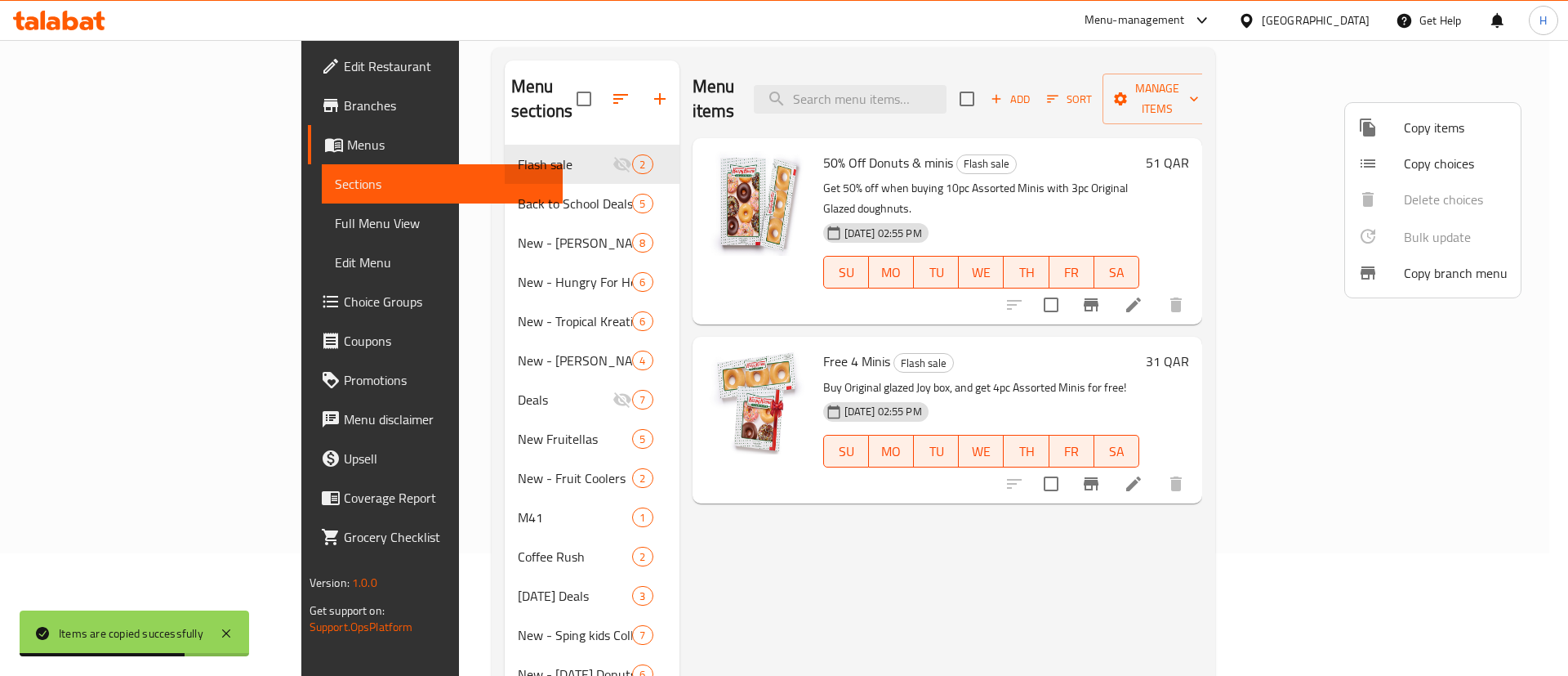
click at [880, 482] on div at bounding box center [784, 338] width 1568 height 676
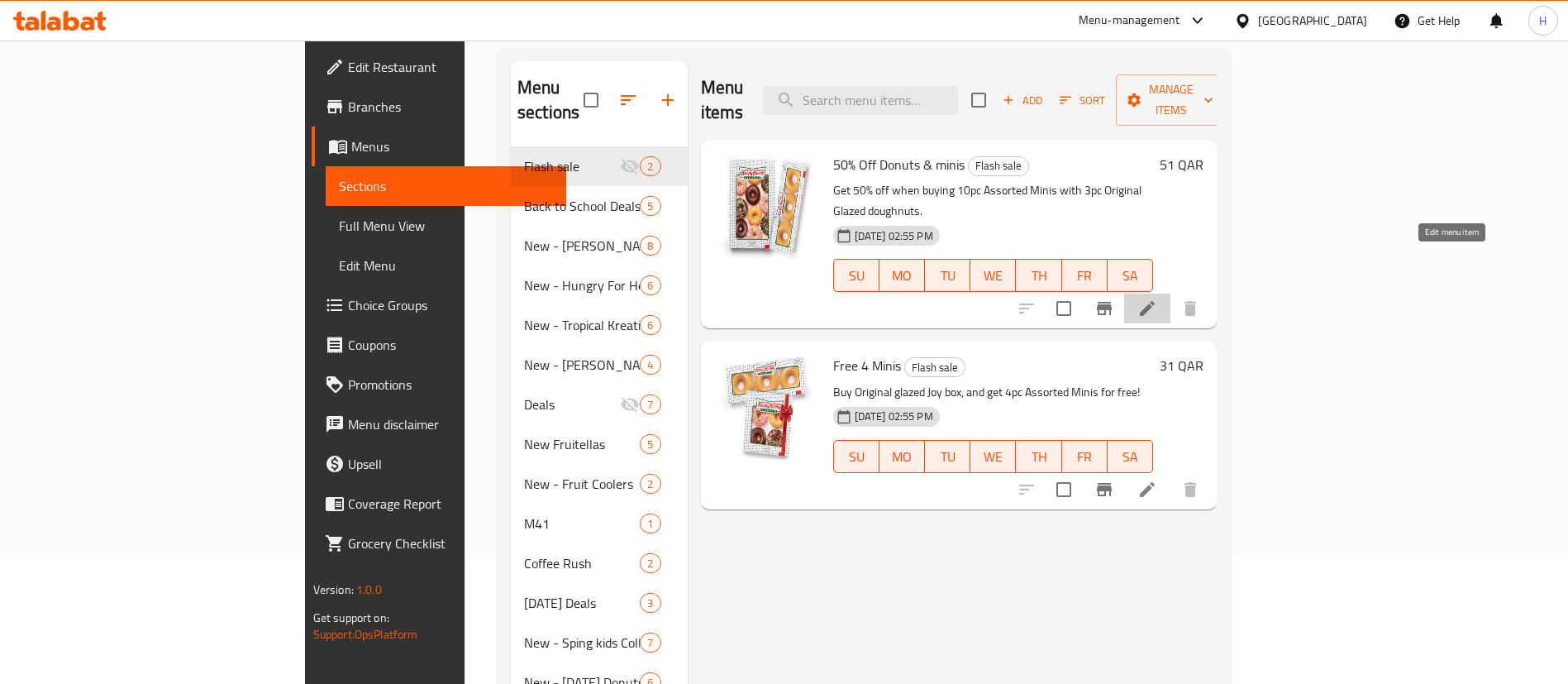
click at [1157, 299] on icon at bounding box center [1147, 308] width 19 height 19
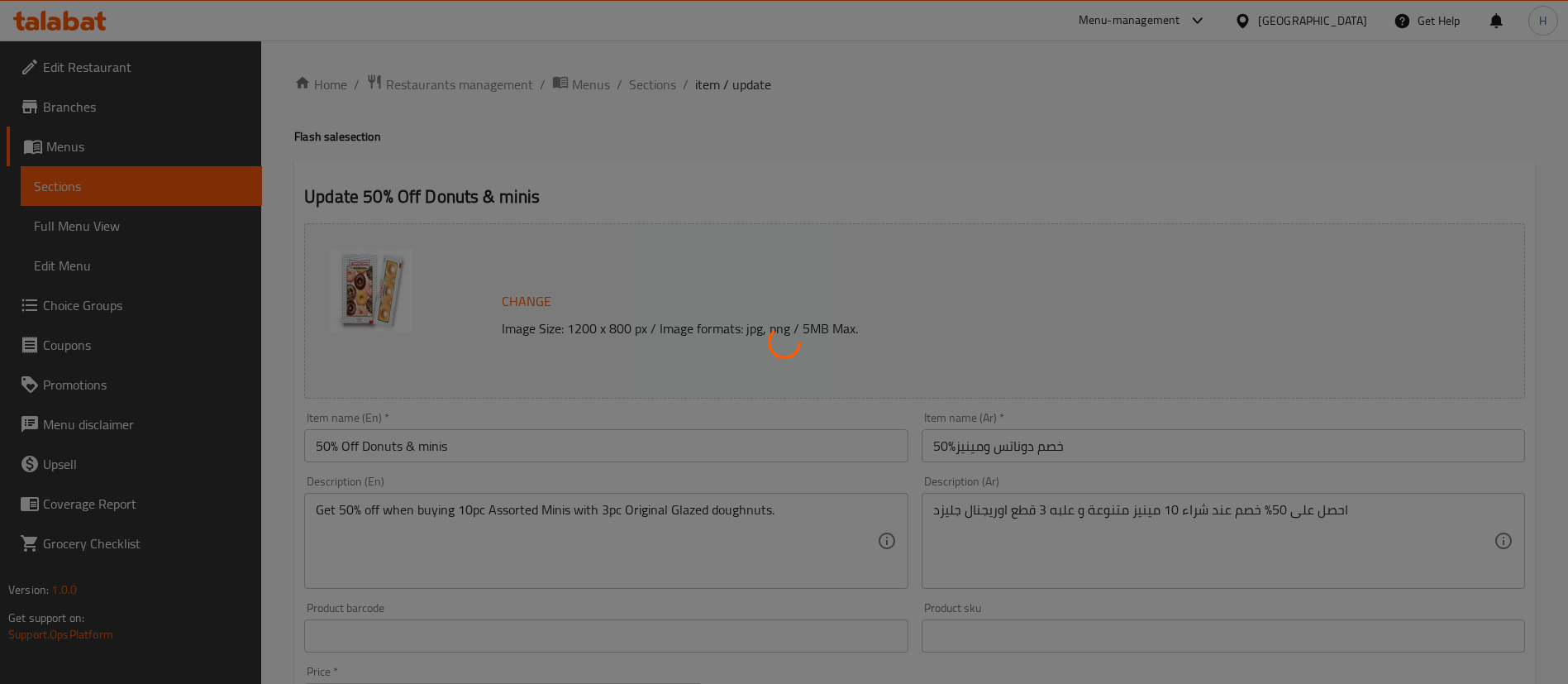
click at [322, 450] on div at bounding box center [784, 342] width 1568 height 684
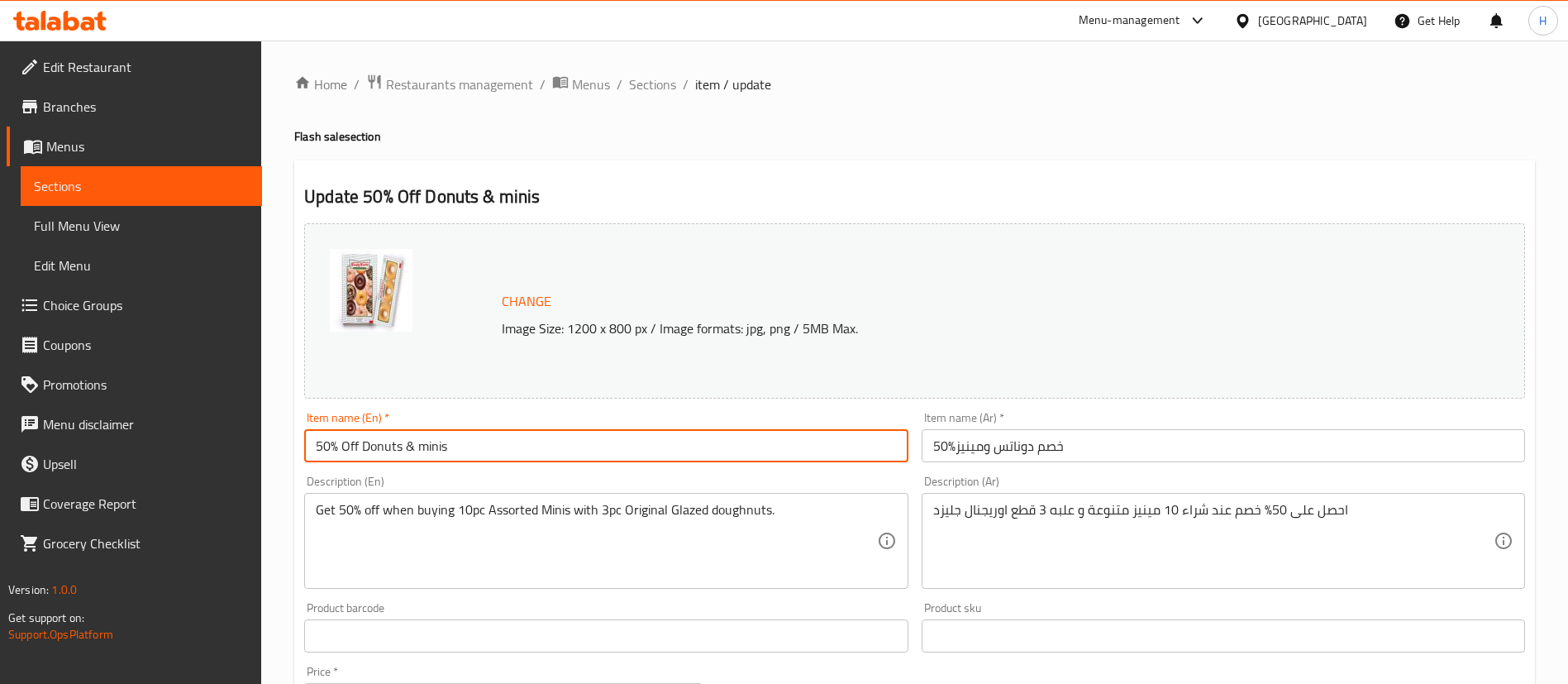
click at [318, 449] on input "50% Off Donuts & minis" at bounding box center [605, 446] width 603 height 33
type input "70% Off Donuts & minis"
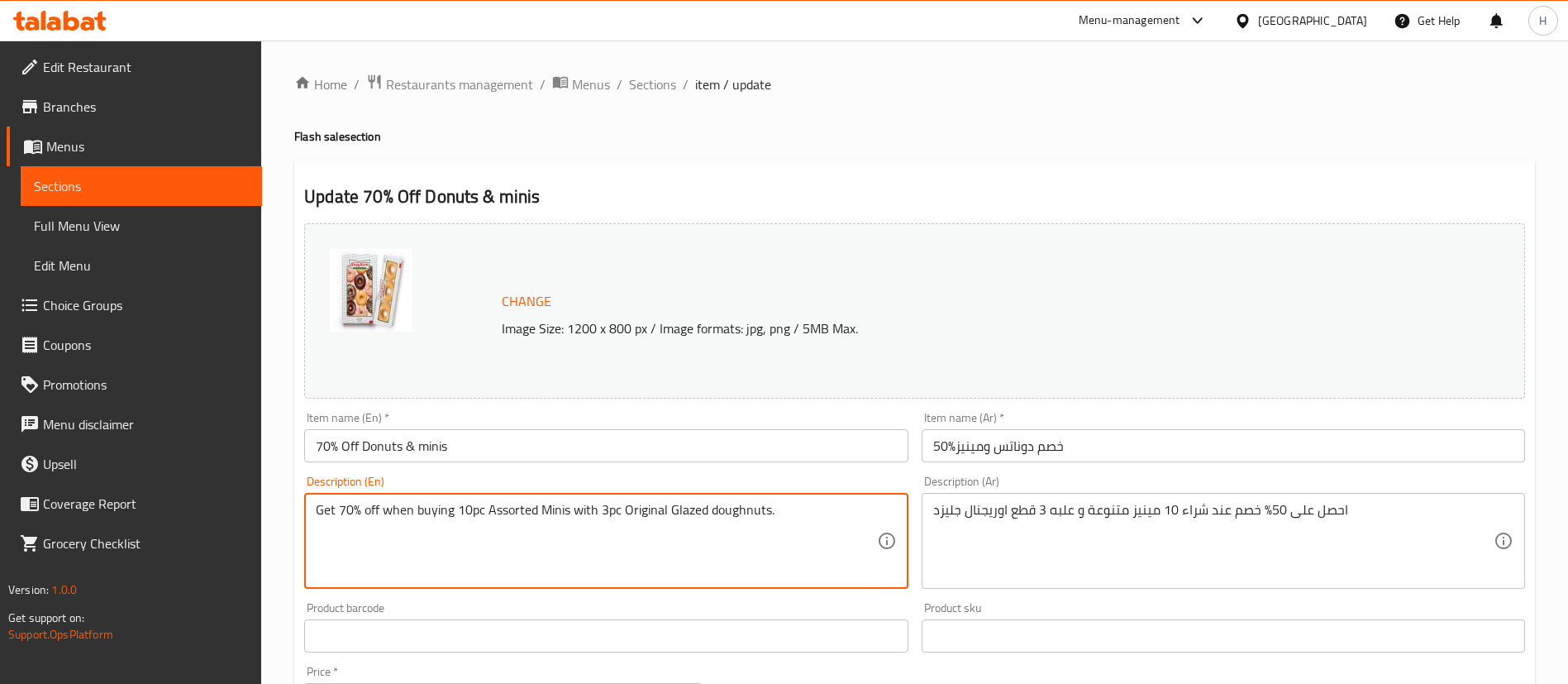
type textarea "Get 70% off when buying 10pc Assorted Minis with 3pc Original Glazed doughnuts."
click at [536, 446] on input "70% Off Donuts & minis" at bounding box center [605, 446] width 603 height 33
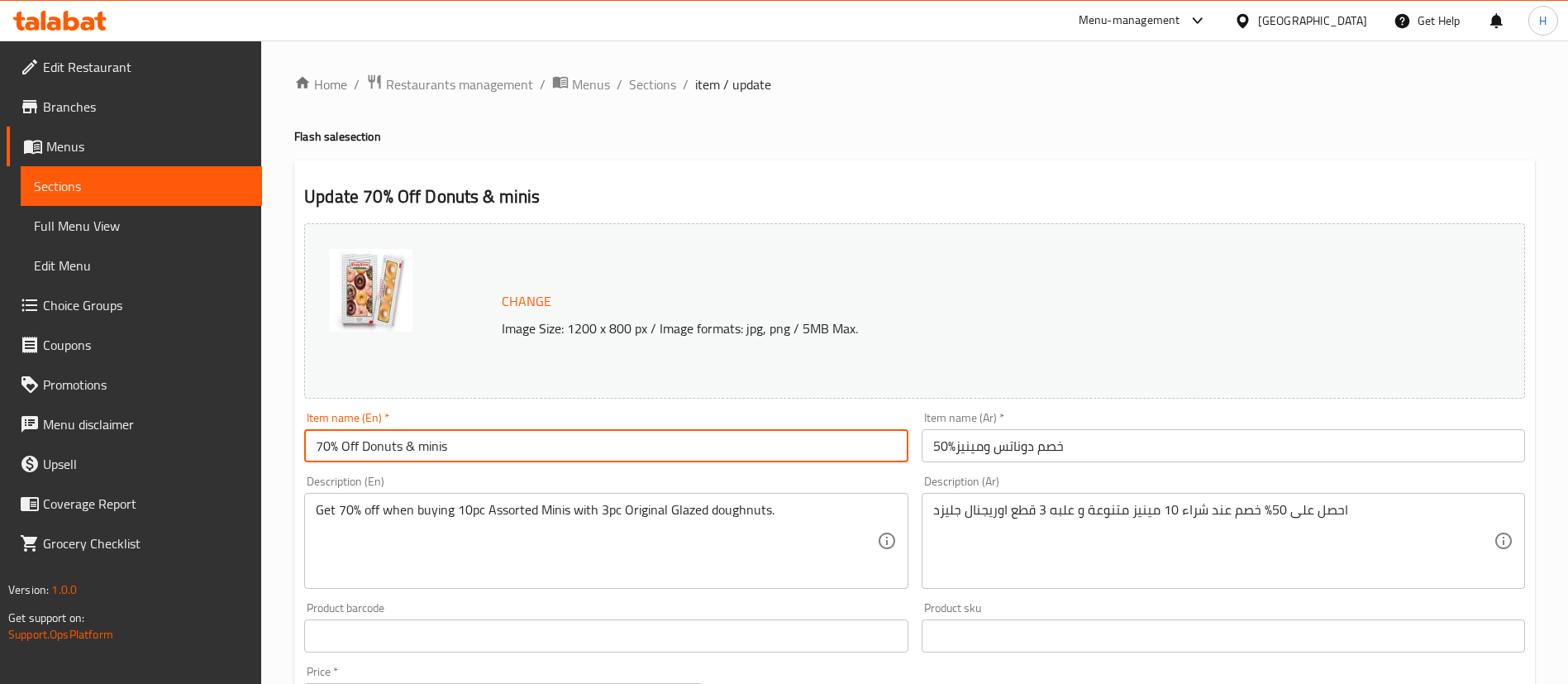
click at [536, 446] on input "70% Off Donuts & minis" at bounding box center [605, 446] width 603 height 33
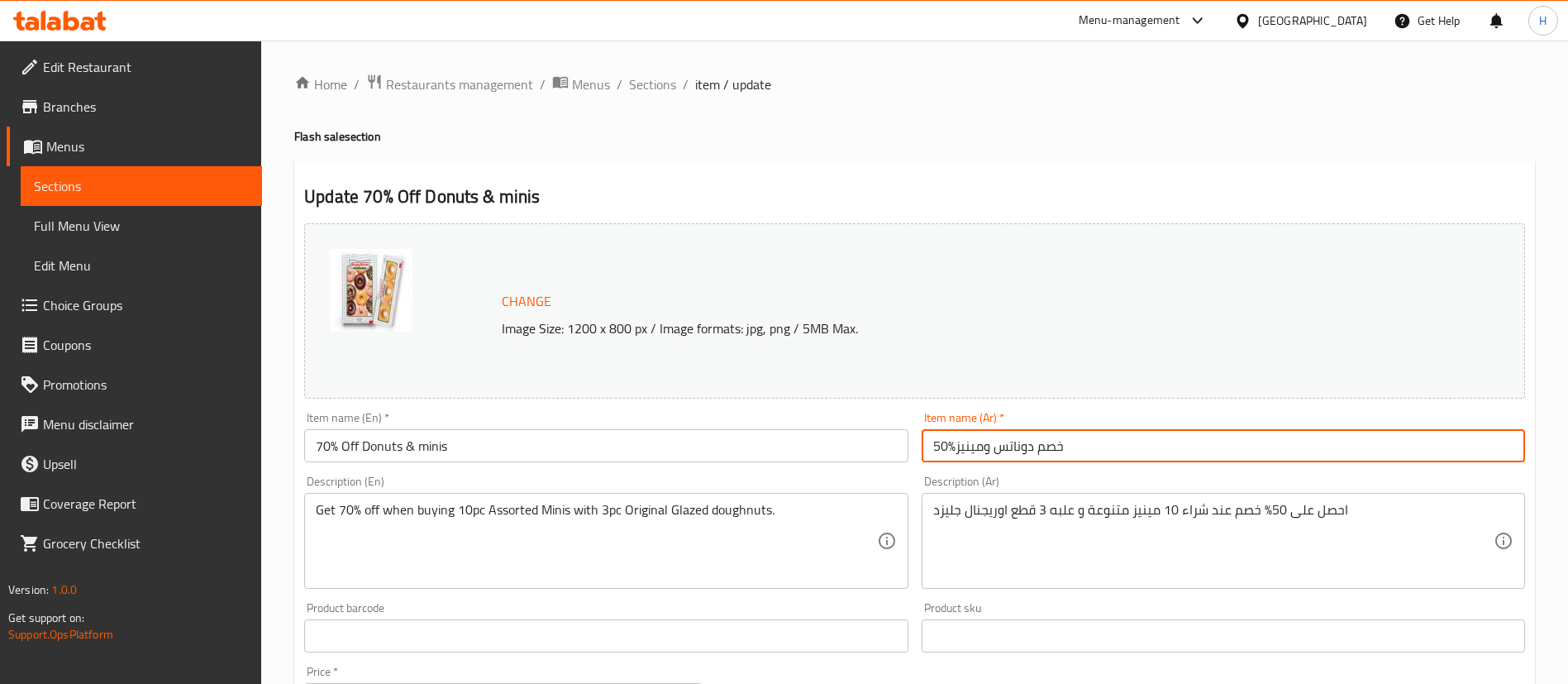
click at [932, 444] on input "50%خصم دوناتس ومينيز" at bounding box center [1222, 446] width 603 height 33
type input "70%خصم دوناتس ومينيز"
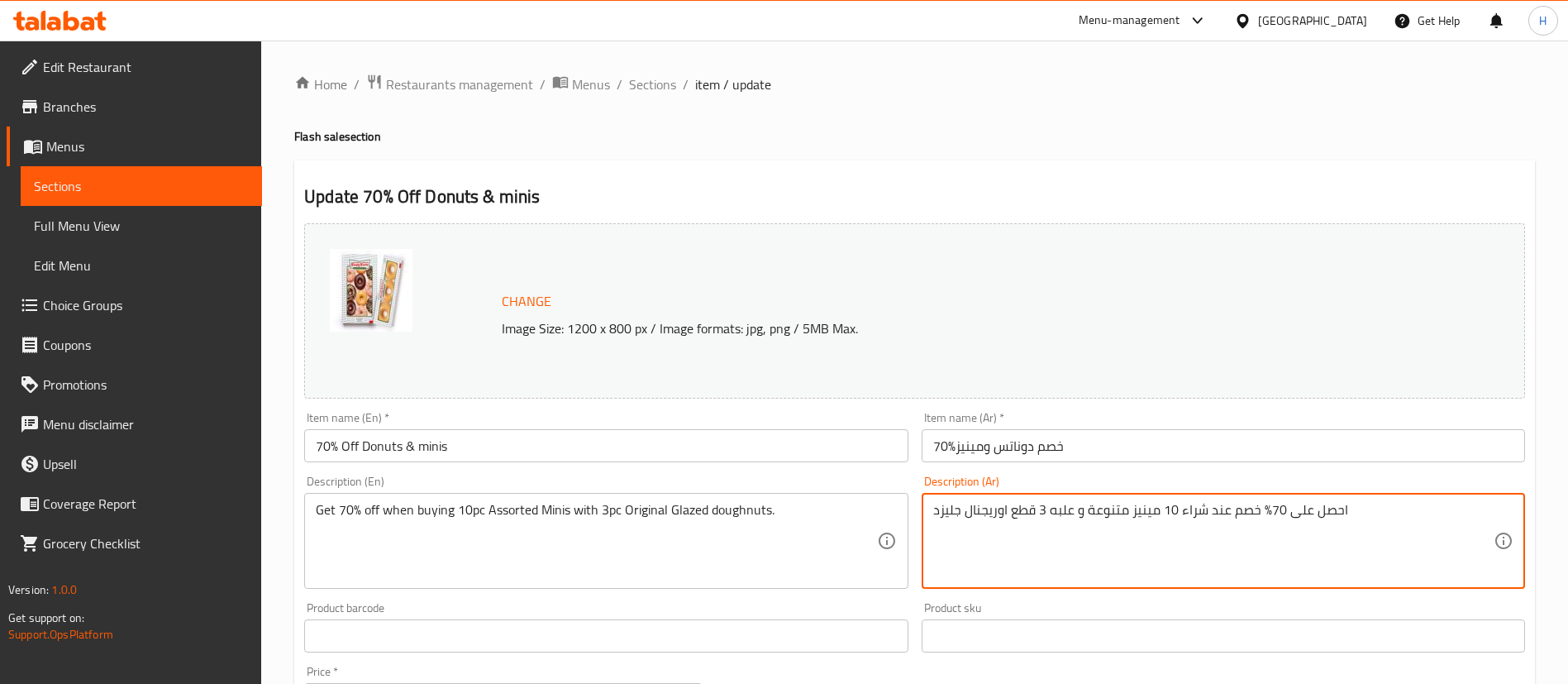
type textarea "احصل على 70% خصم عند شراء 10 مينيز متنوعة و علبه 3 قطع اوريجنال جليزد"
click at [857, 104] on div "Home / Restaurants management / Menus / Sections / item / update Flash sale sec…" at bounding box center [914, 617] width 1241 height 1085
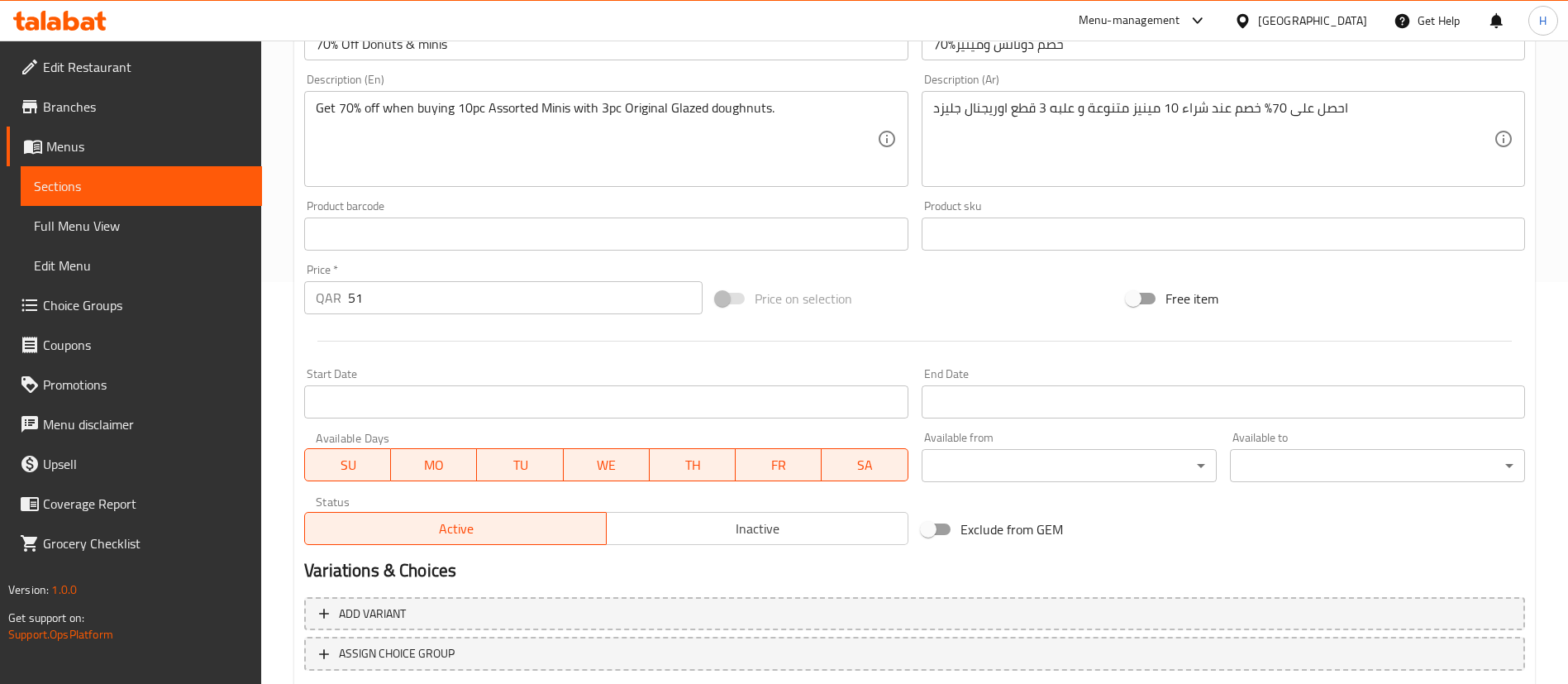
scroll to position [508, 0]
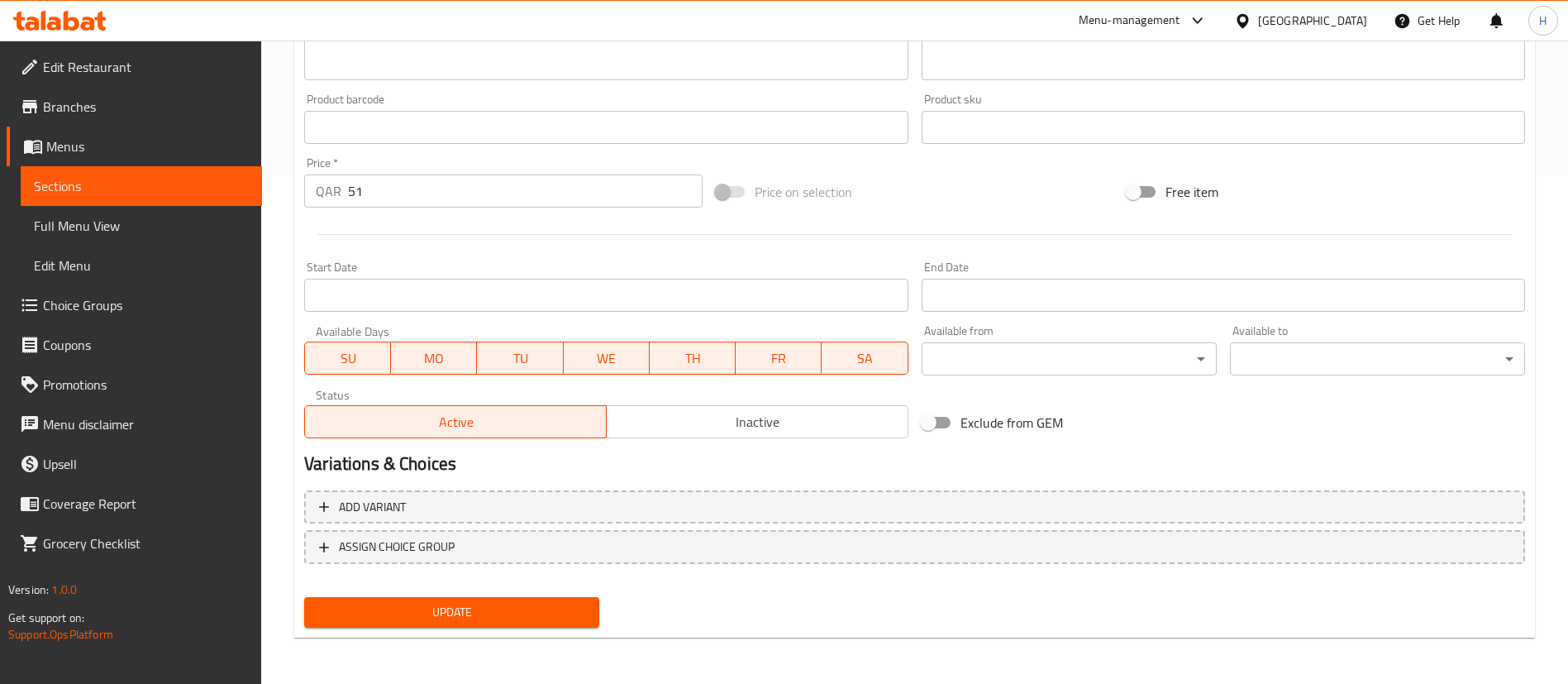
click at [508, 594] on div "Update" at bounding box center [452, 612] width 309 height 43
click at [506, 598] on button "Update" at bounding box center [451, 612] width 295 height 31
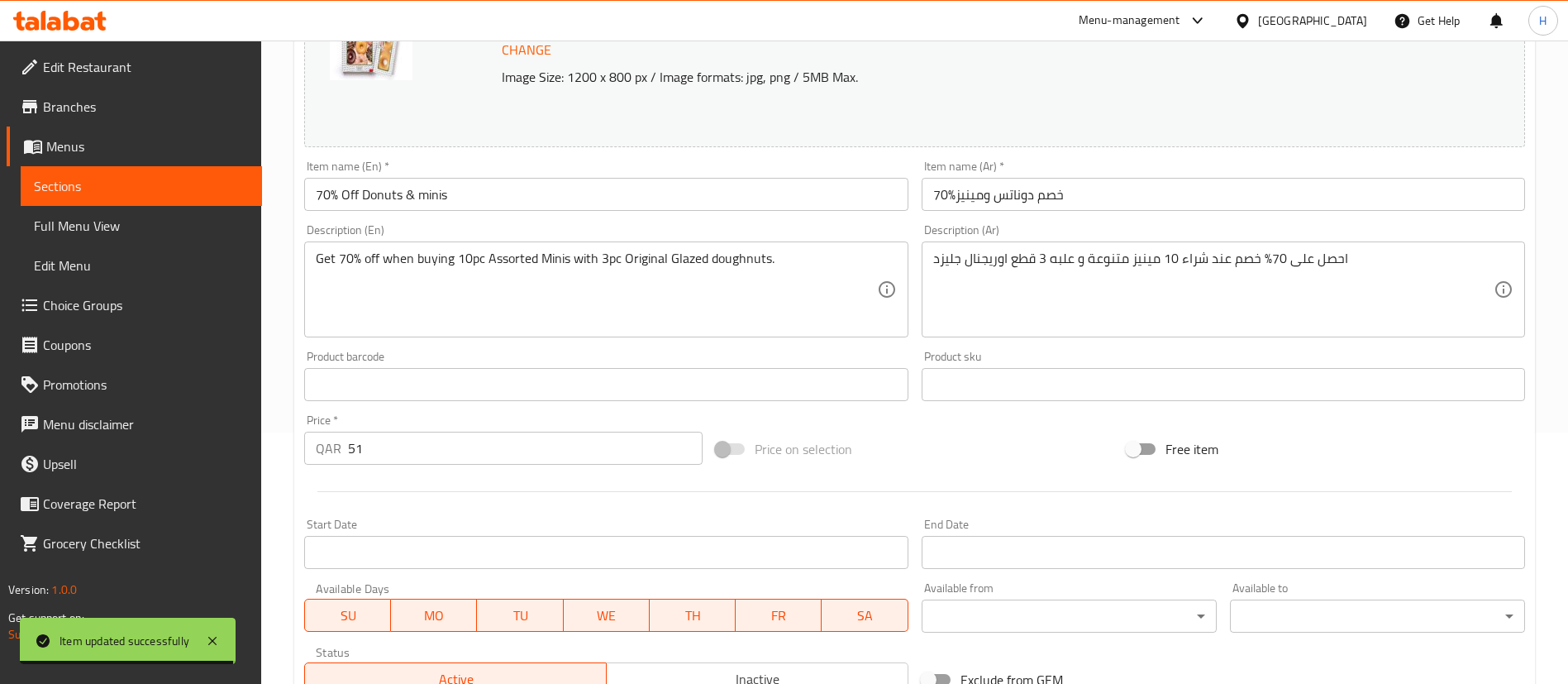
scroll to position [0, 0]
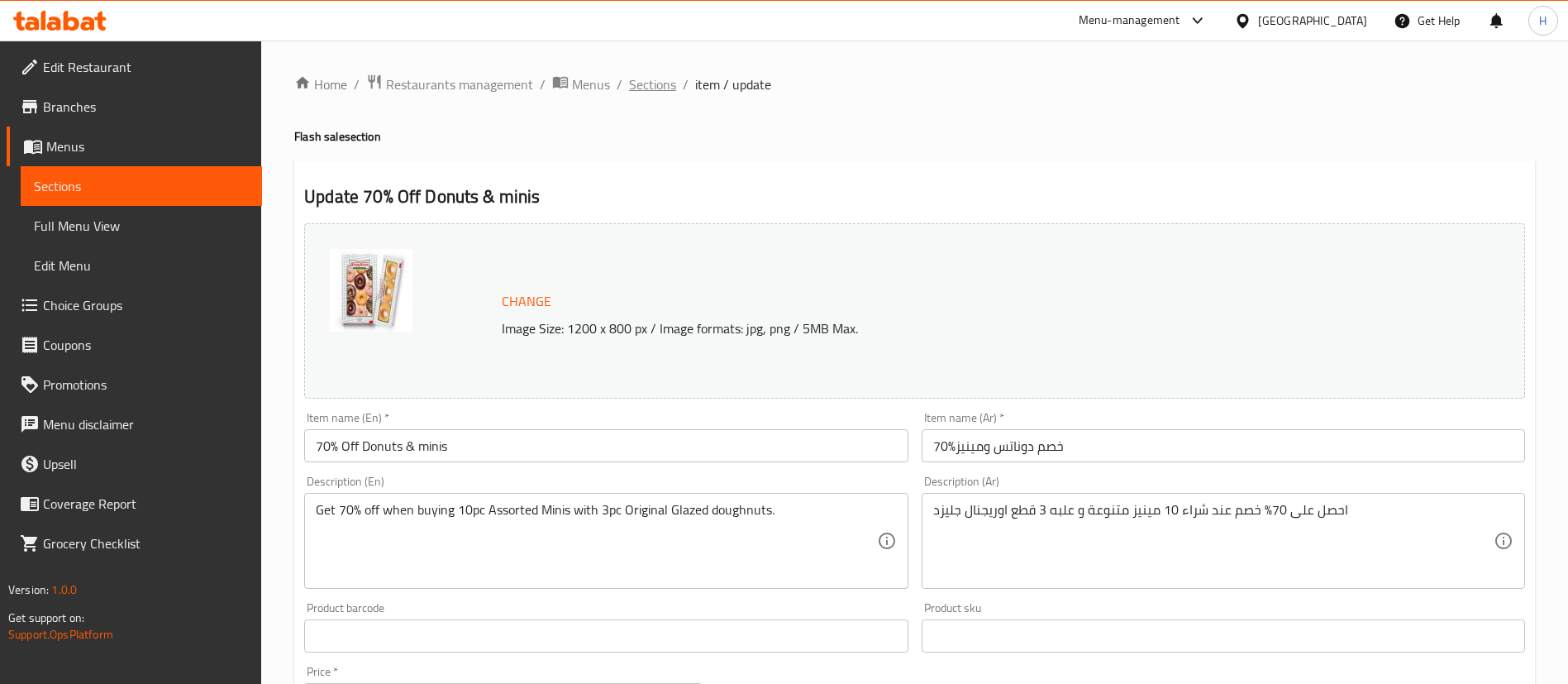
click at [655, 82] on span "Sections" at bounding box center [652, 83] width 47 height 19
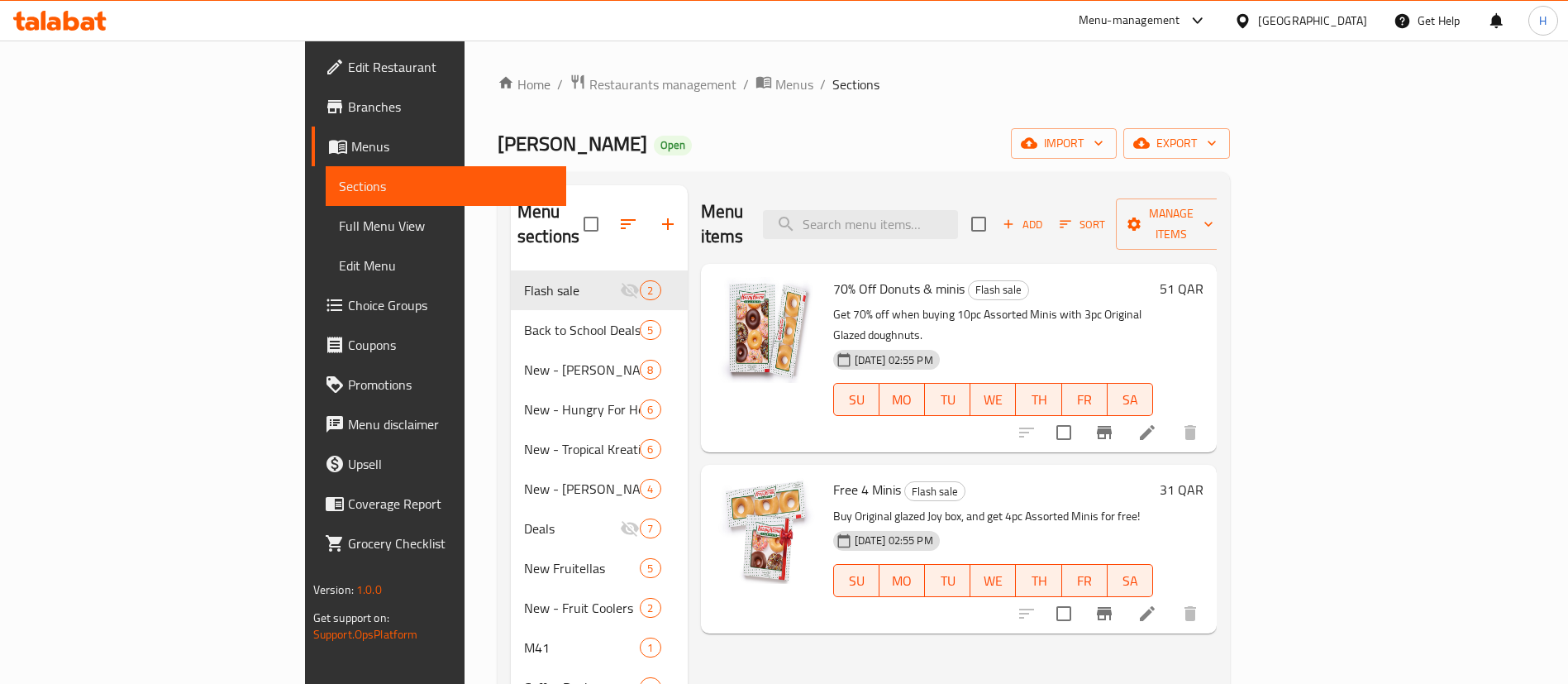
click at [833, 477] on span "Free 4 Minis" at bounding box center [867, 489] width 67 height 25
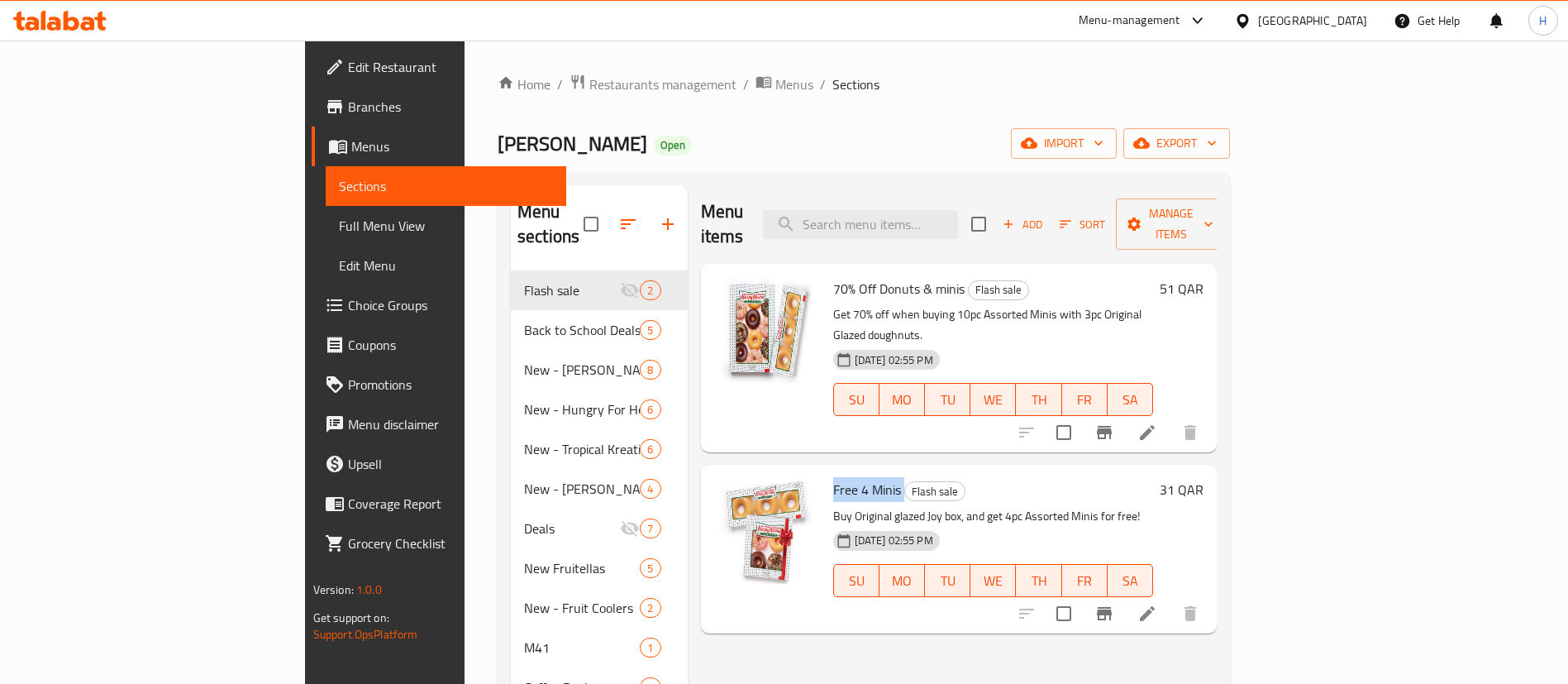
click at [833, 477] on span "Free 4 Minis" at bounding box center [867, 489] width 67 height 25
click at [641, 134] on div "Krispy Kreme Open import export" at bounding box center [863, 143] width 732 height 31
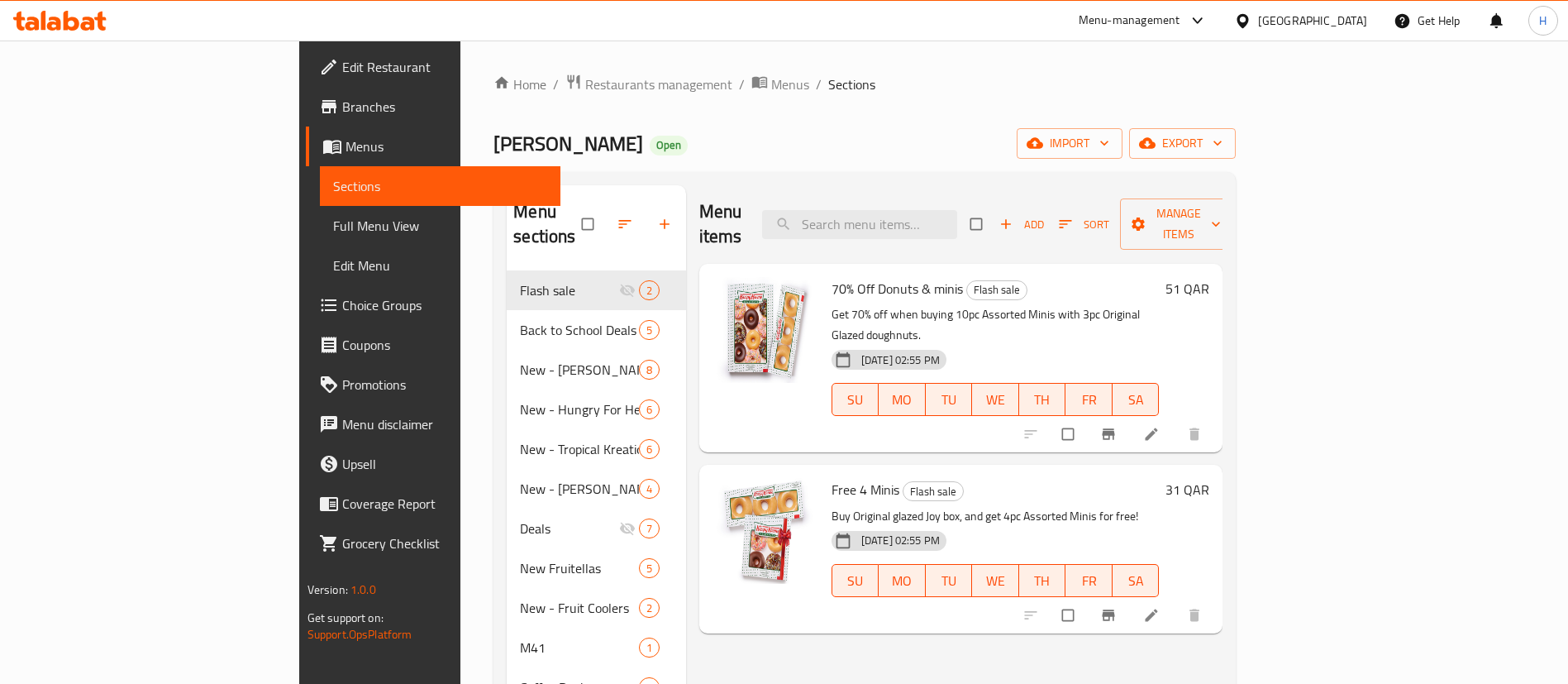
click at [825, 270] on div "70% Off Donuts & minis Flash sale Get 70% off when buying 10pc Assorted Minis w…" at bounding box center [995, 358] width 341 height 176
click at [832, 276] on span "70% Off Donuts & minis" at bounding box center [897, 288] width 131 height 25
copy h6 "70% Off Donuts & minis"
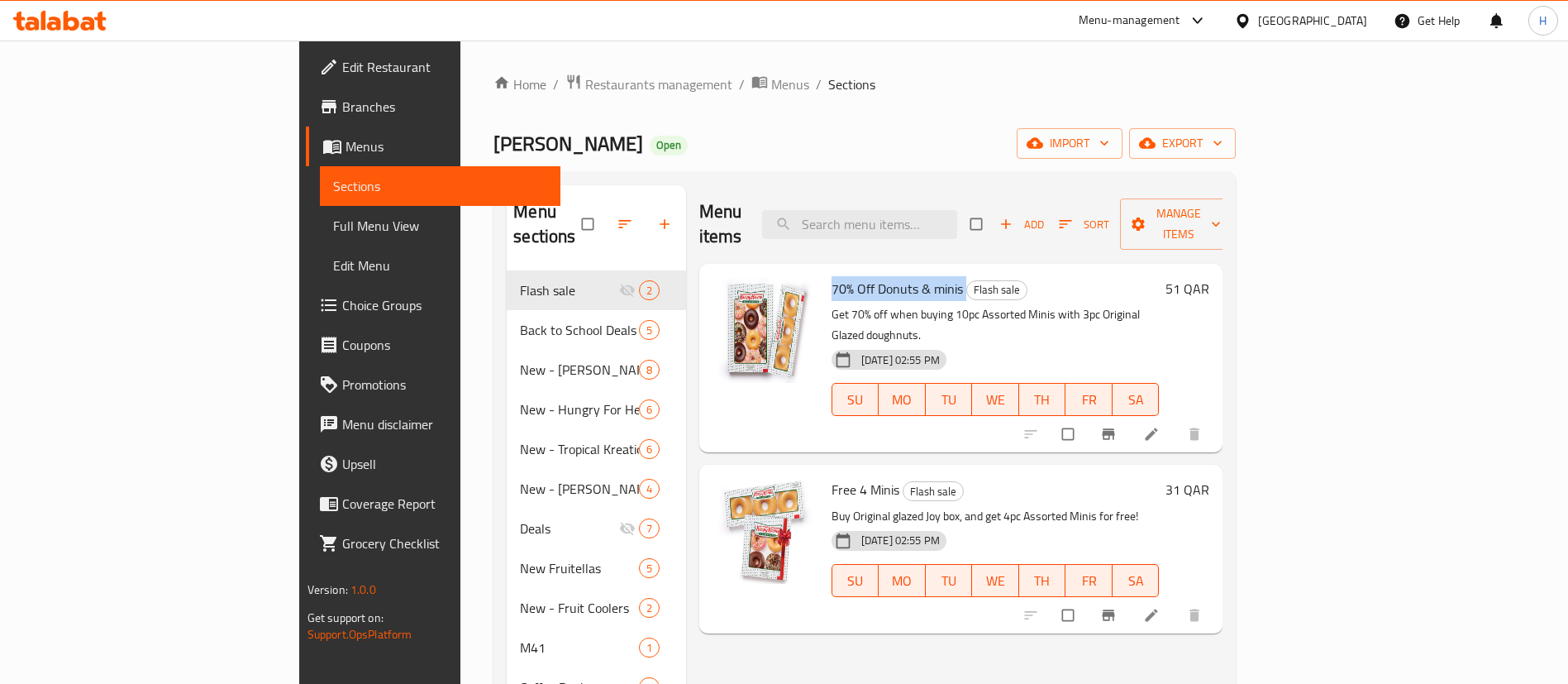
click at [832, 477] on span "Free 4 Minis" at bounding box center [865, 489] width 67 height 25
copy h6 "Free 4 Minis"
click at [585, 92] on span "Restaurants management" at bounding box center [658, 83] width 147 height 19
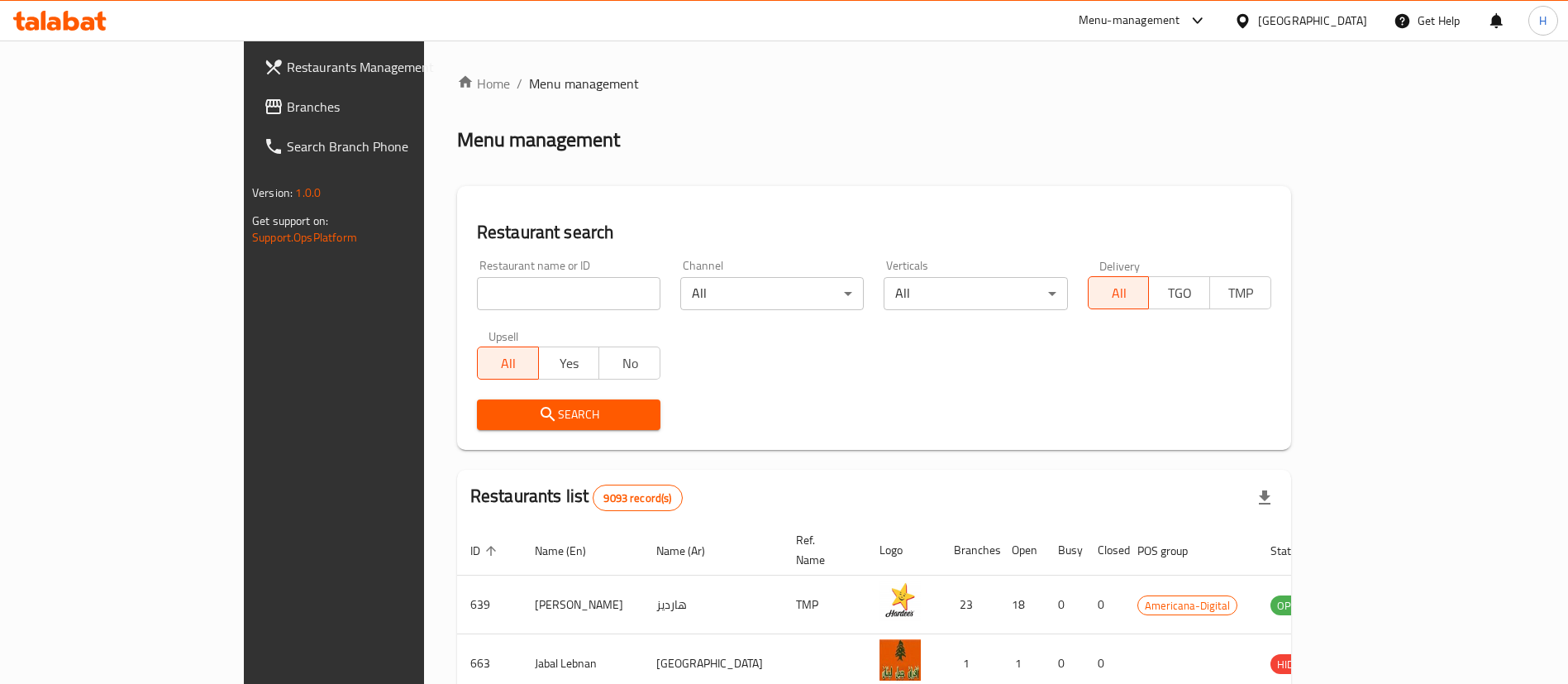
click at [514, 299] on input "search" at bounding box center [568, 294] width 184 height 33
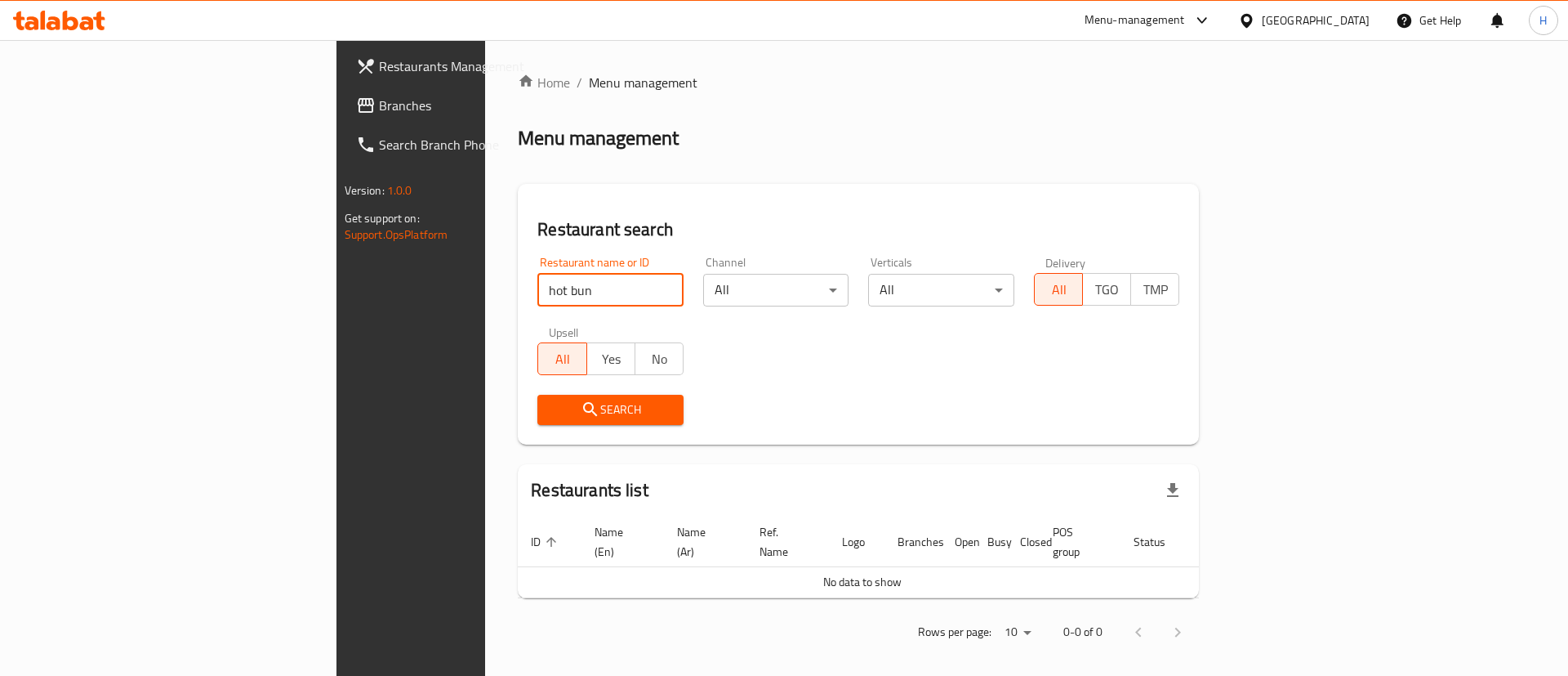
click button "Search" at bounding box center [611, 409] width 146 height 30
type input "hotbun"
click button "Search" at bounding box center [611, 409] width 146 height 30
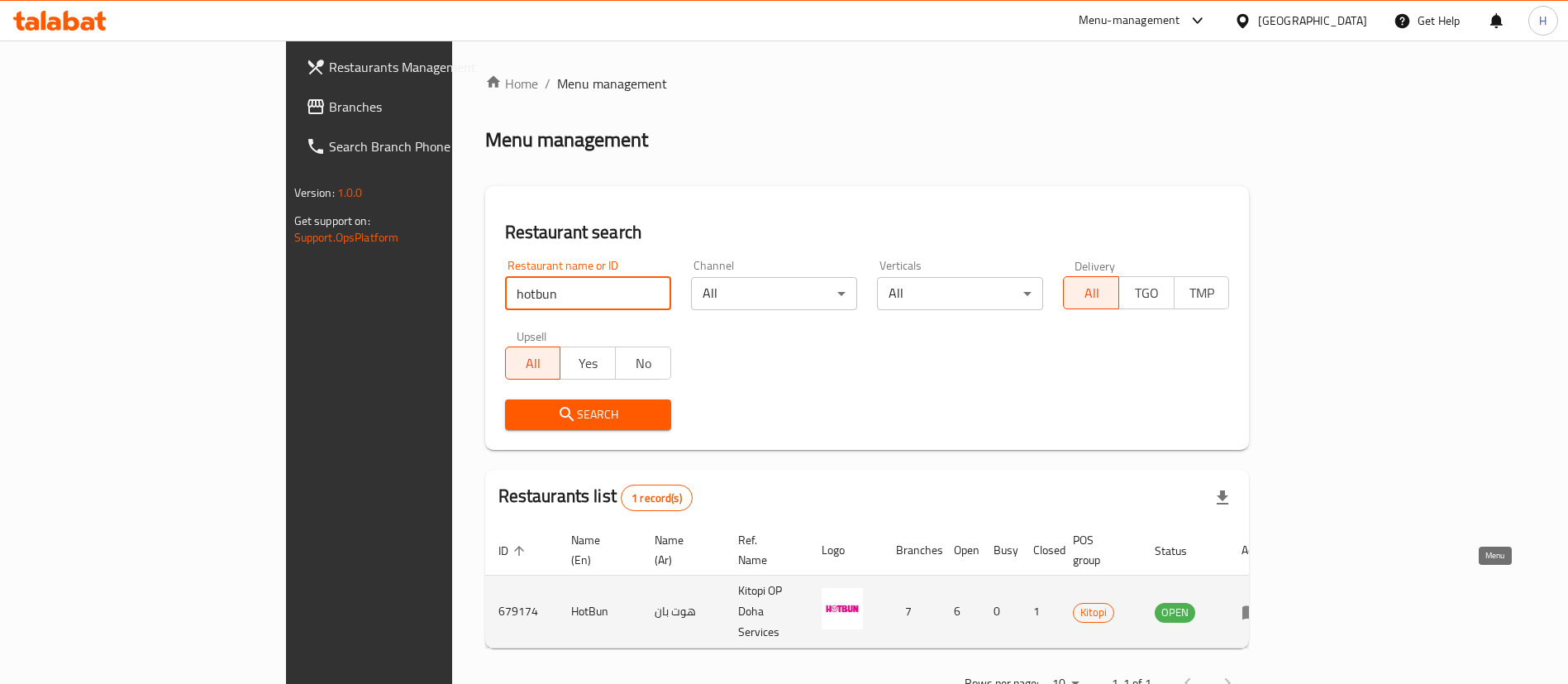
click at [1261, 602] on icon "enhanced table" at bounding box center [1250, 611] width 19 height 19
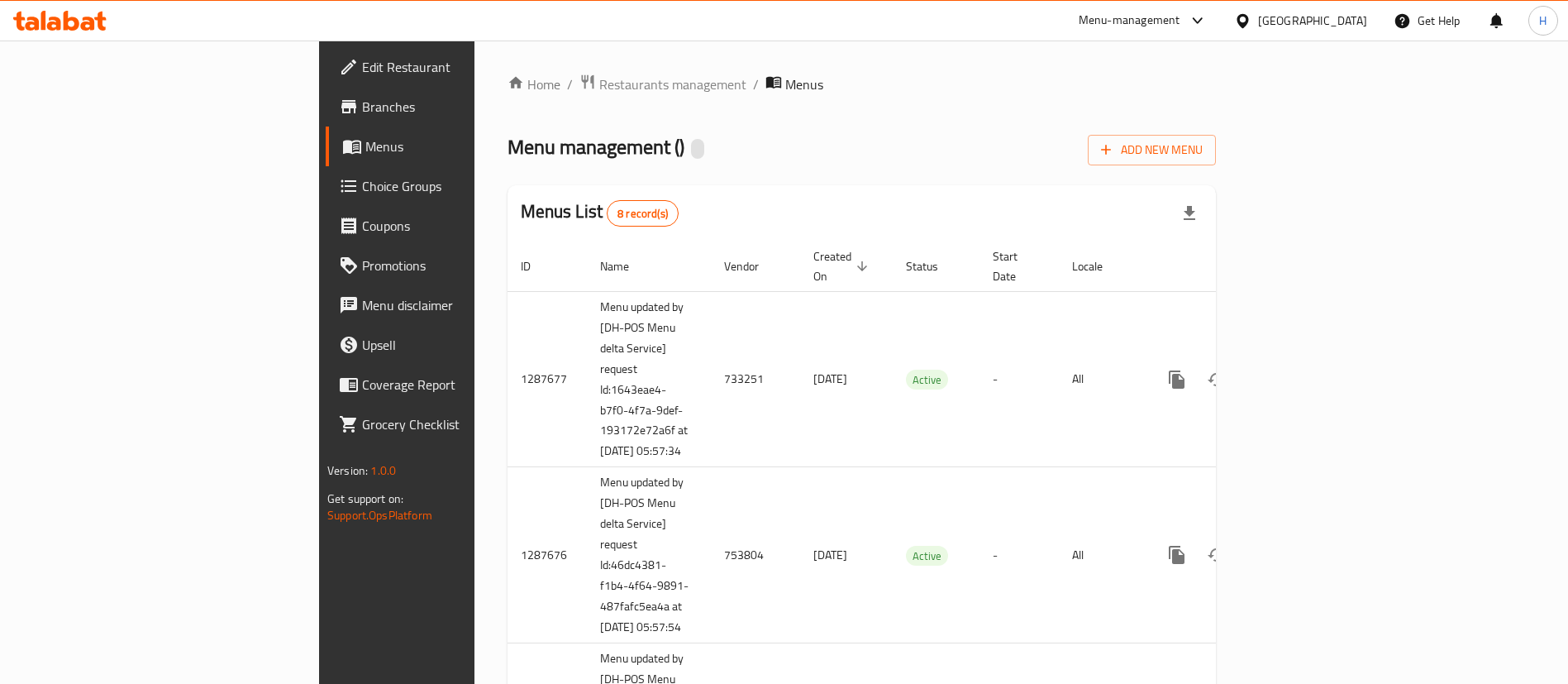
click at [362, 116] on span "Branches" at bounding box center [465, 106] width 206 height 19
